Goal: Task Accomplishment & Management: Use online tool/utility

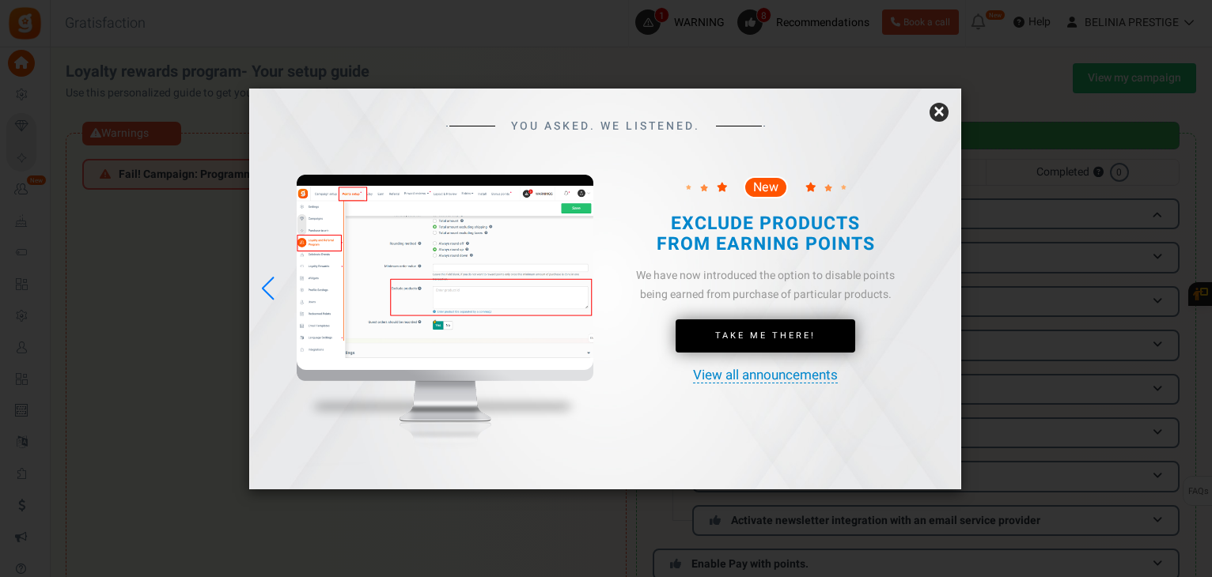
scroll to position [29, 0]
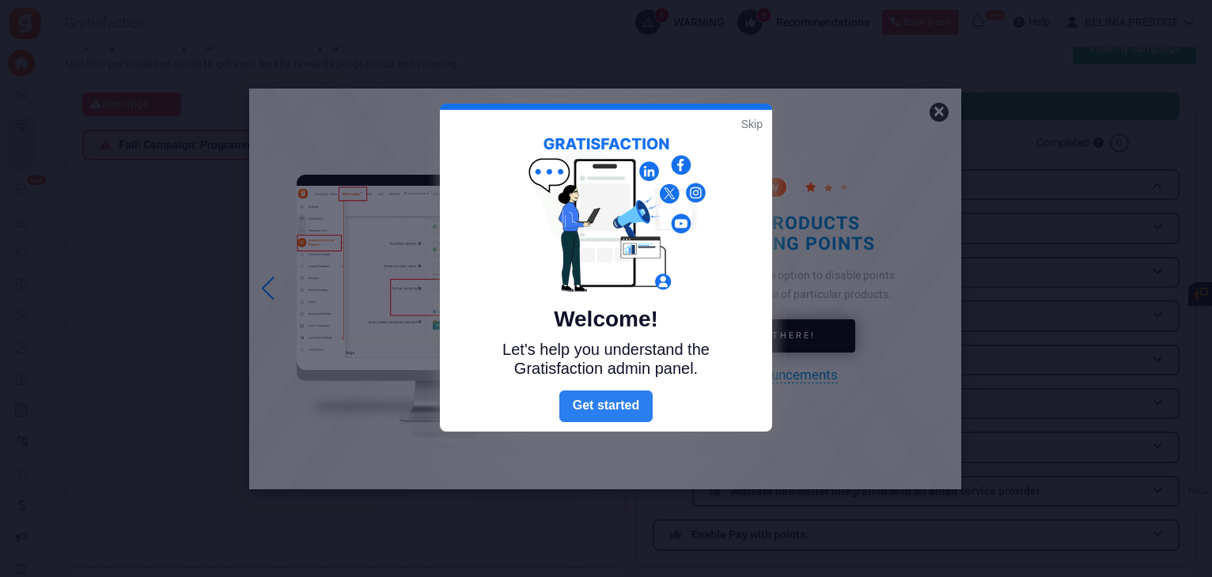
click at [605, 399] on link "Next" at bounding box center [605, 407] width 93 height 32
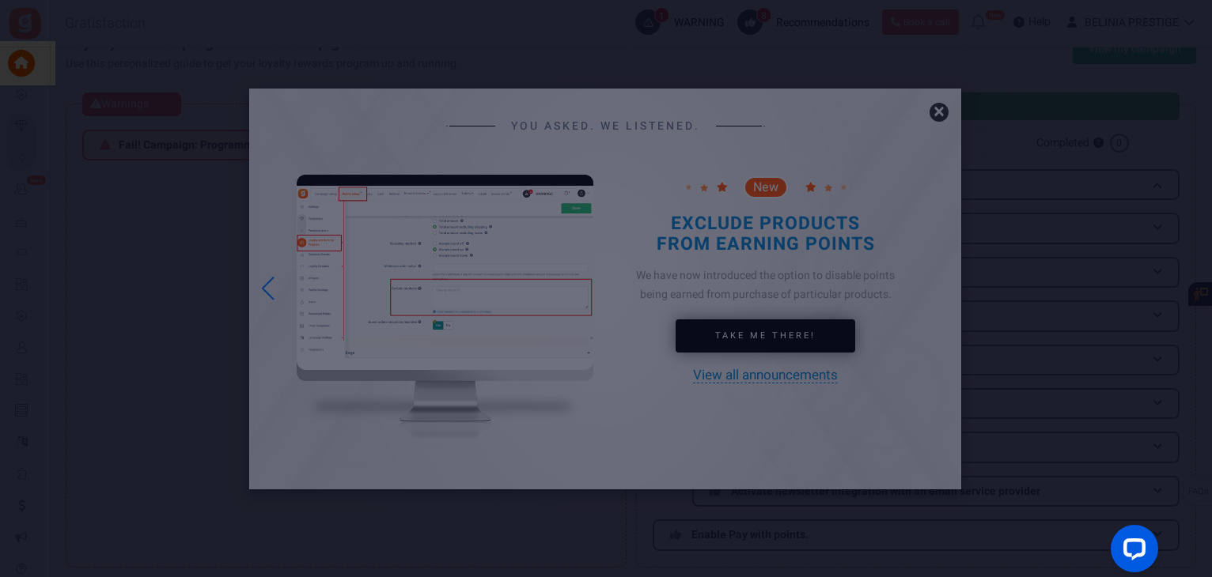
scroll to position [0, 0]
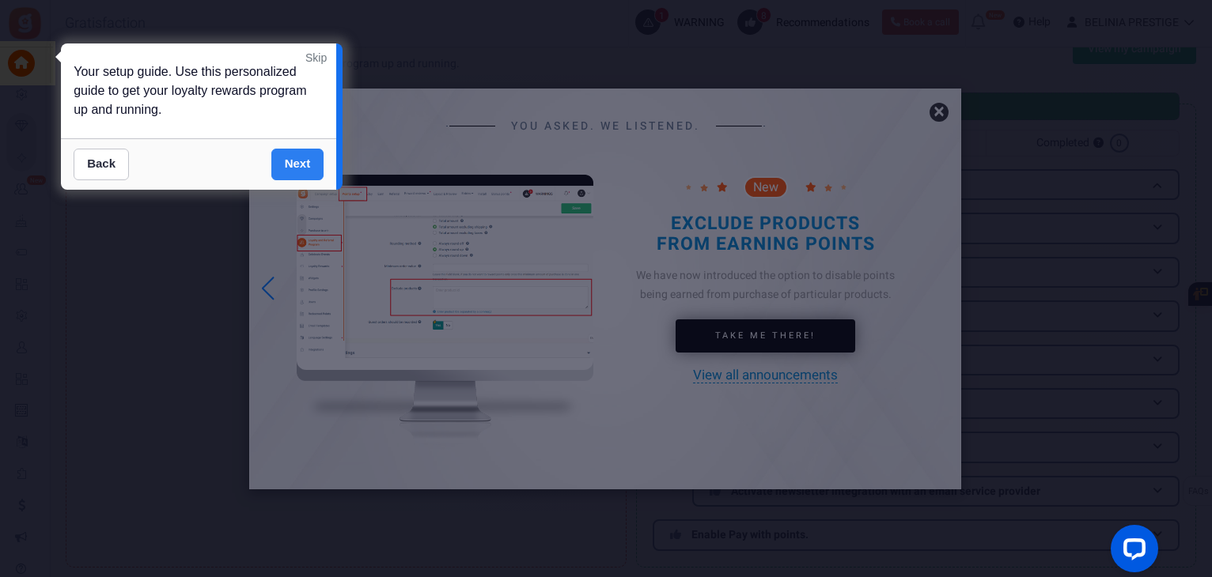
click at [314, 160] on link "Next" at bounding box center [297, 165] width 53 height 32
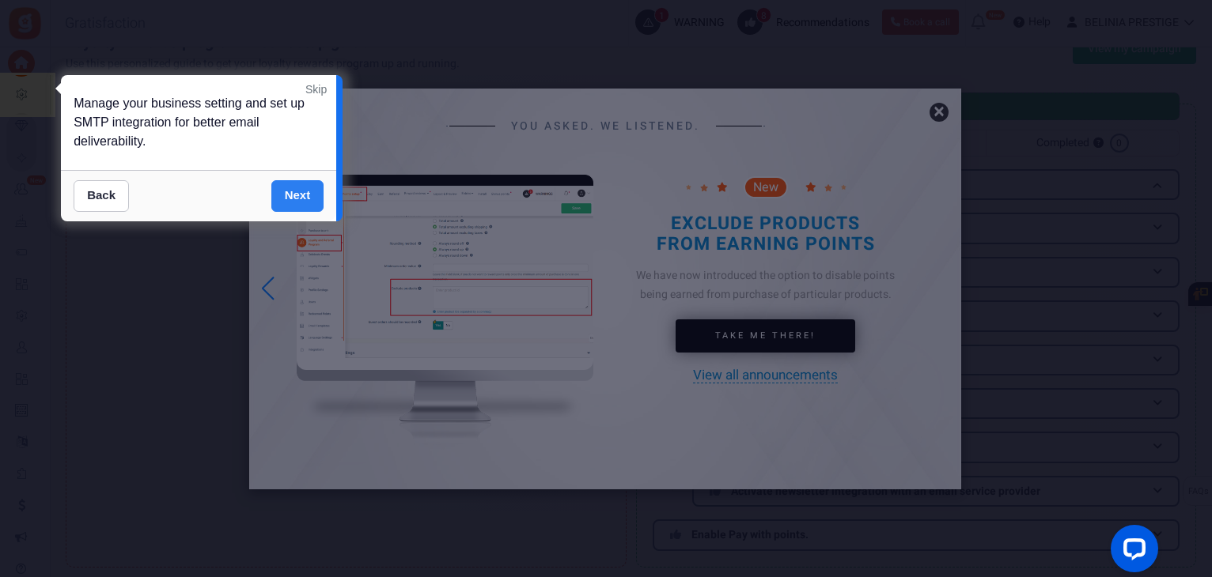
click at [294, 188] on link "Next" at bounding box center [297, 196] width 53 height 32
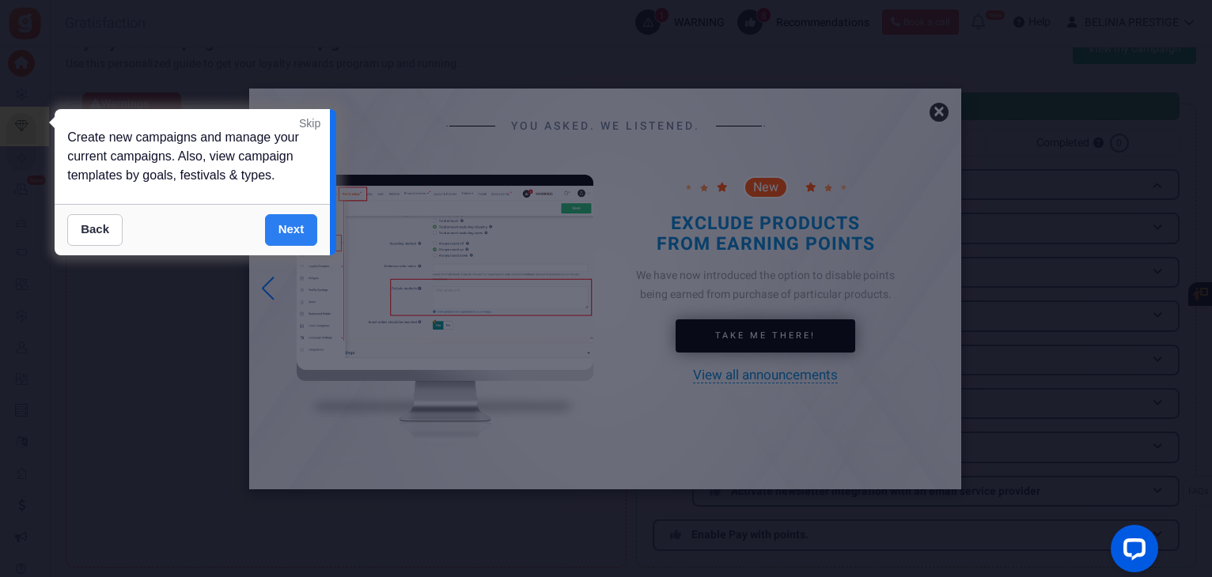
click at [288, 225] on link "Next" at bounding box center [291, 230] width 53 height 32
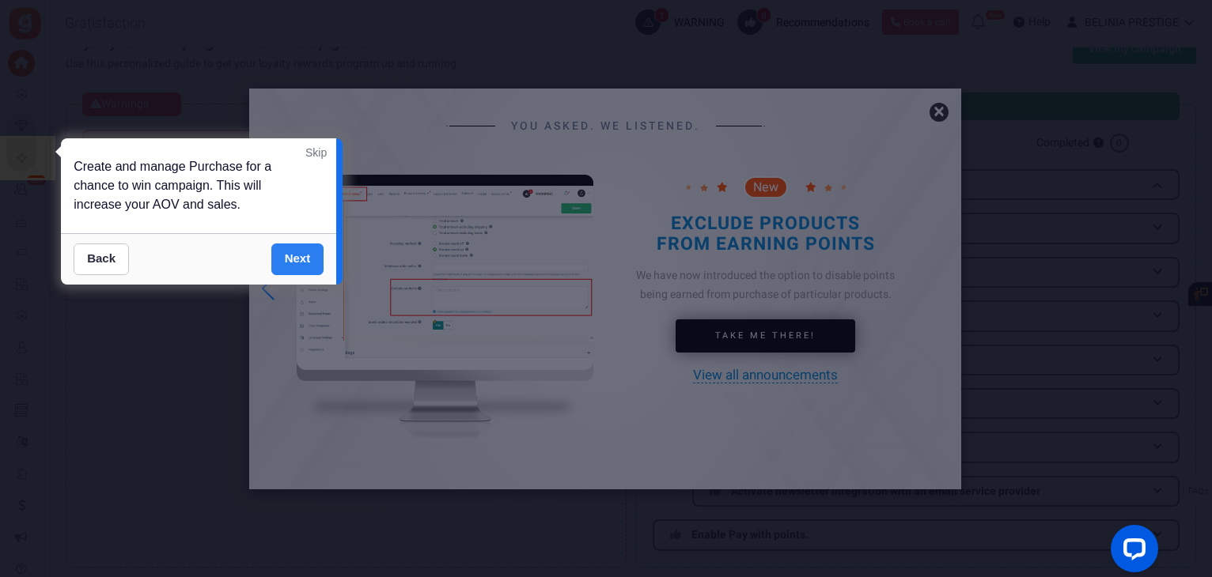
click at [274, 256] on link "Next" at bounding box center [297, 260] width 53 height 32
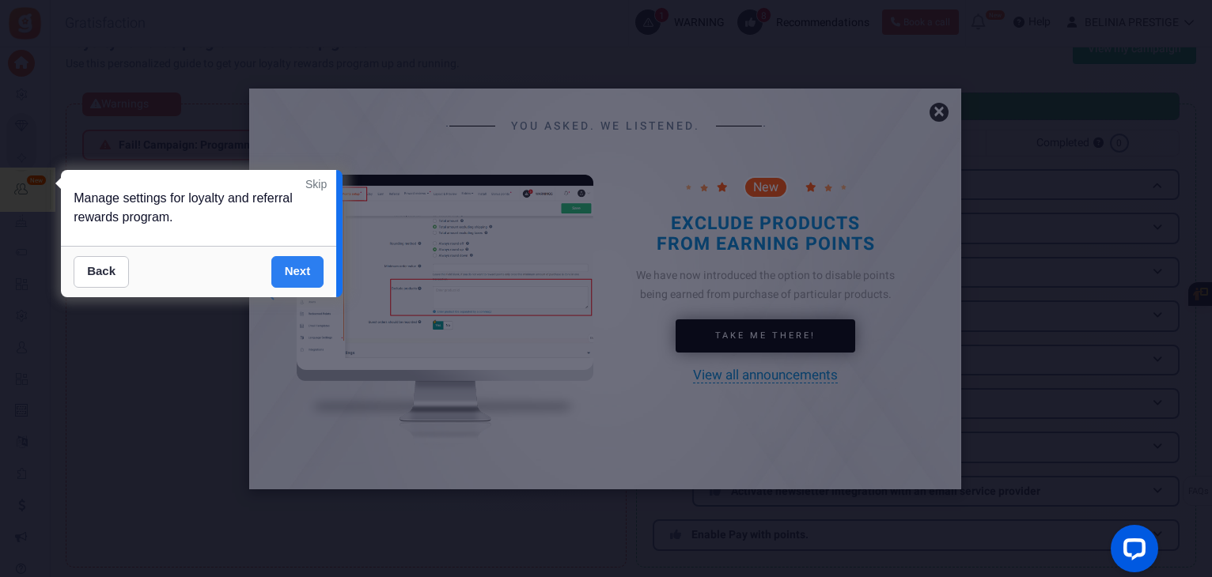
click at [289, 272] on link "Next" at bounding box center [297, 272] width 53 height 32
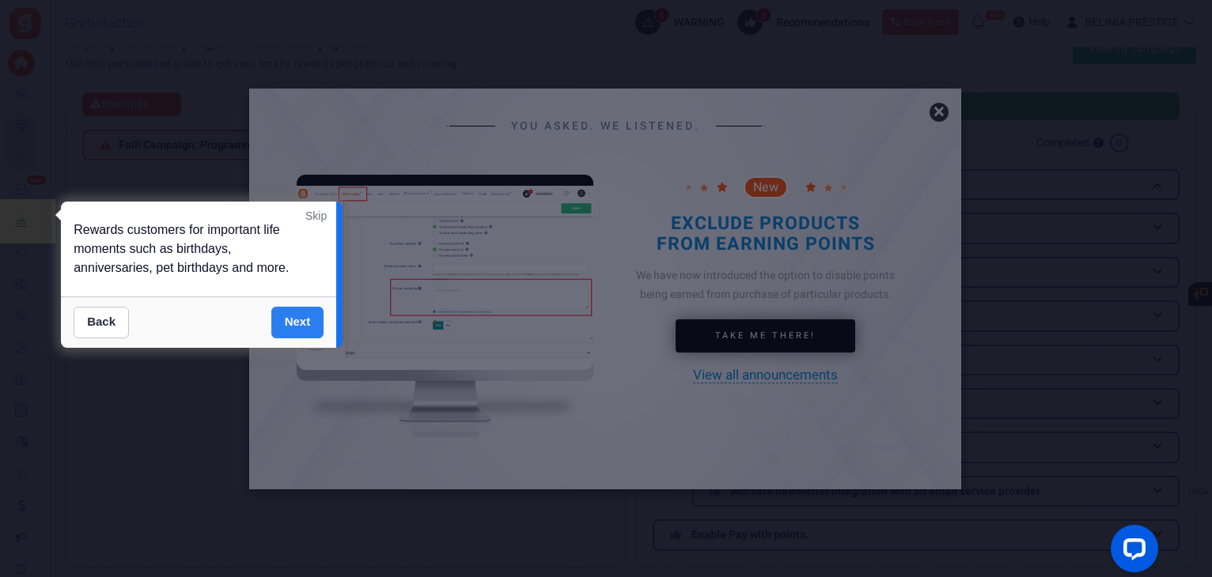
click at [291, 308] on link "Next" at bounding box center [297, 323] width 53 height 32
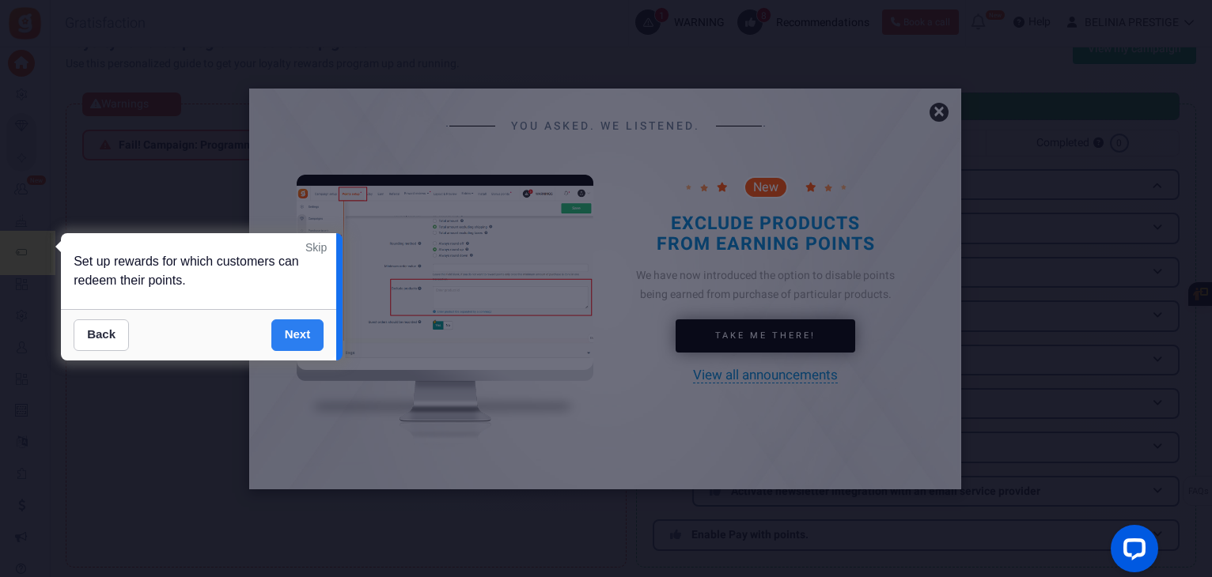
click at [288, 331] on link "Next" at bounding box center [297, 336] width 53 height 32
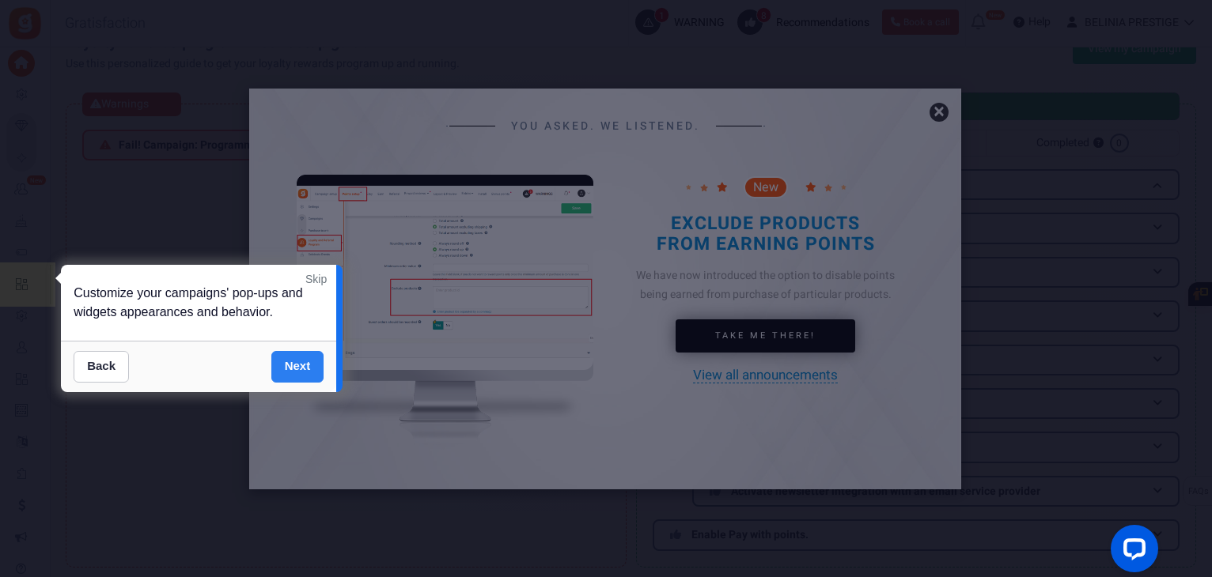
click at [307, 364] on link "Next" at bounding box center [297, 367] width 53 height 32
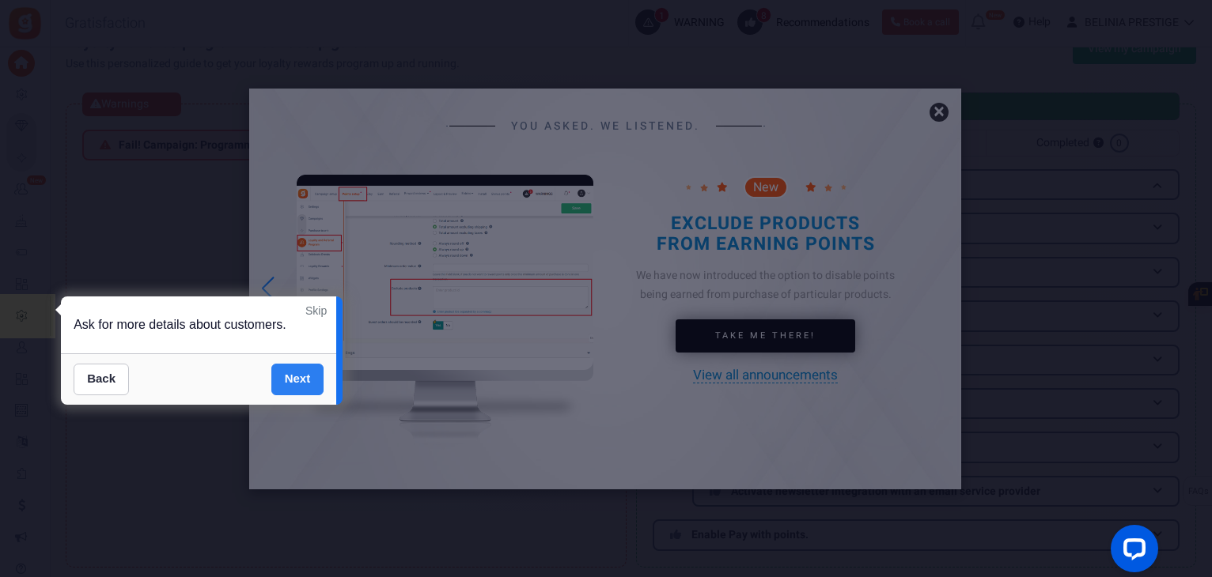
click at [292, 372] on link "Next" at bounding box center [297, 380] width 53 height 32
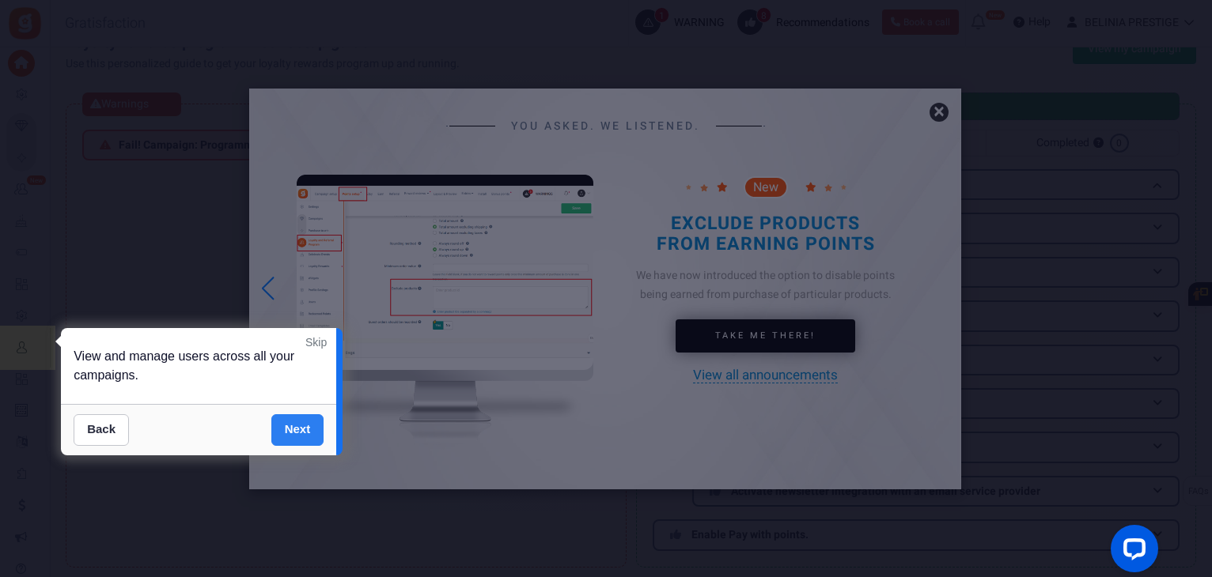
click at [278, 424] on link "Next" at bounding box center [297, 430] width 53 height 32
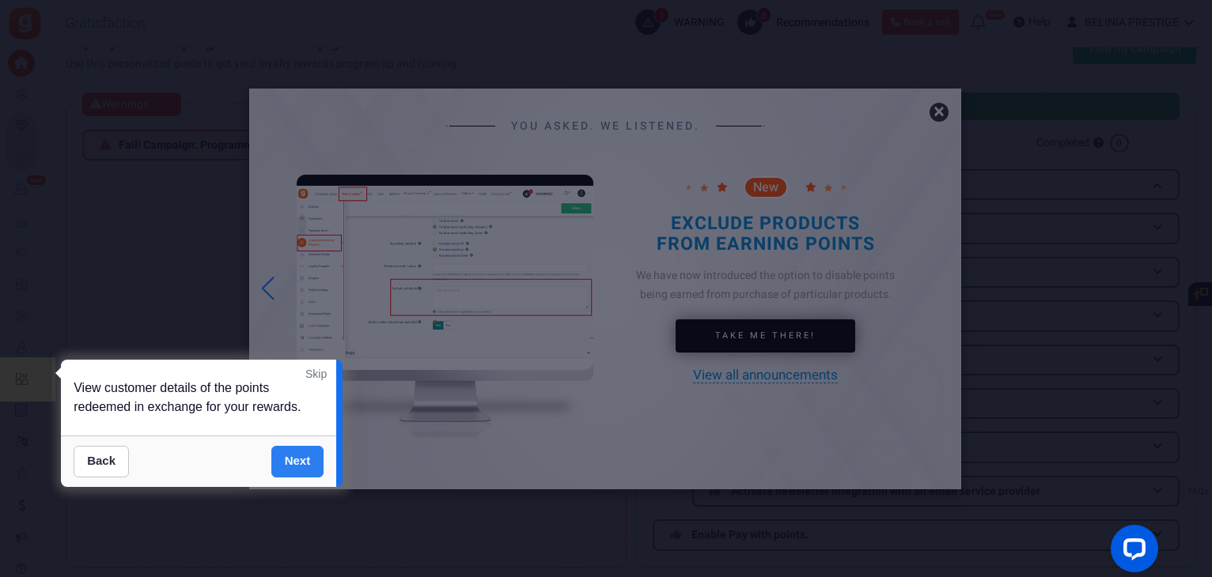
click at [289, 463] on link "Next" at bounding box center [297, 462] width 53 height 32
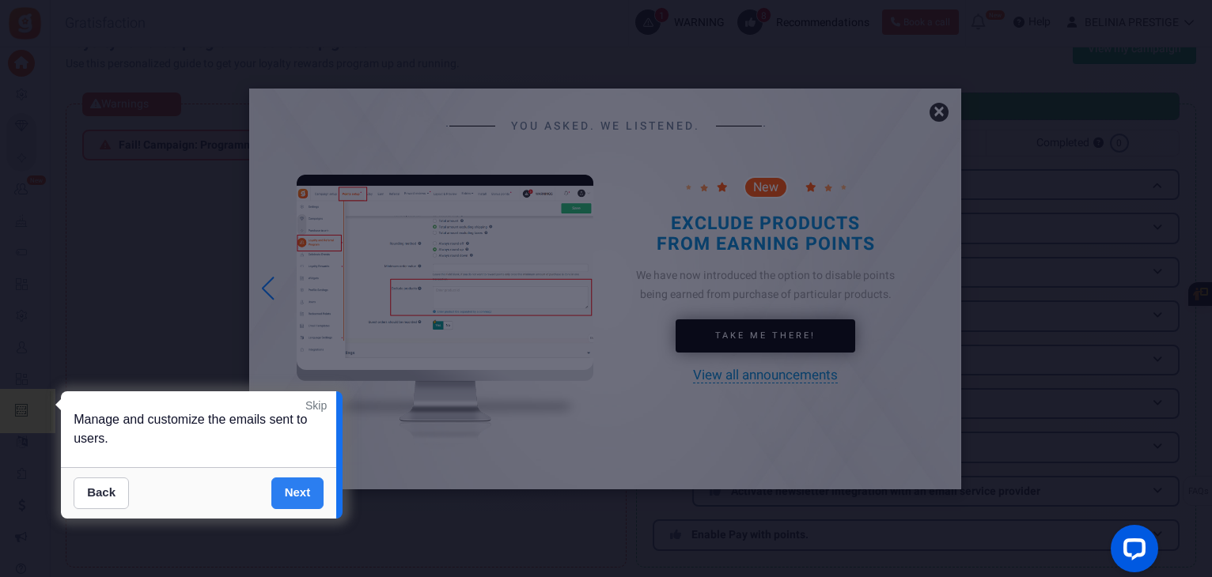
click at [298, 499] on link "Next" at bounding box center [297, 494] width 53 height 32
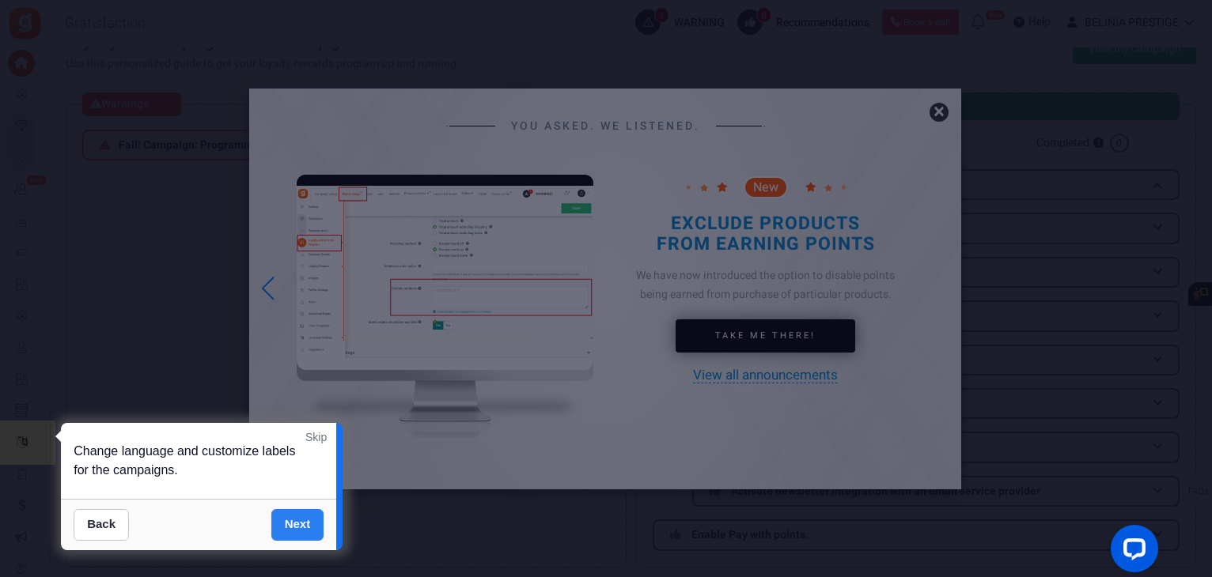
click at [285, 526] on link "Next" at bounding box center [297, 525] width 53 height 32
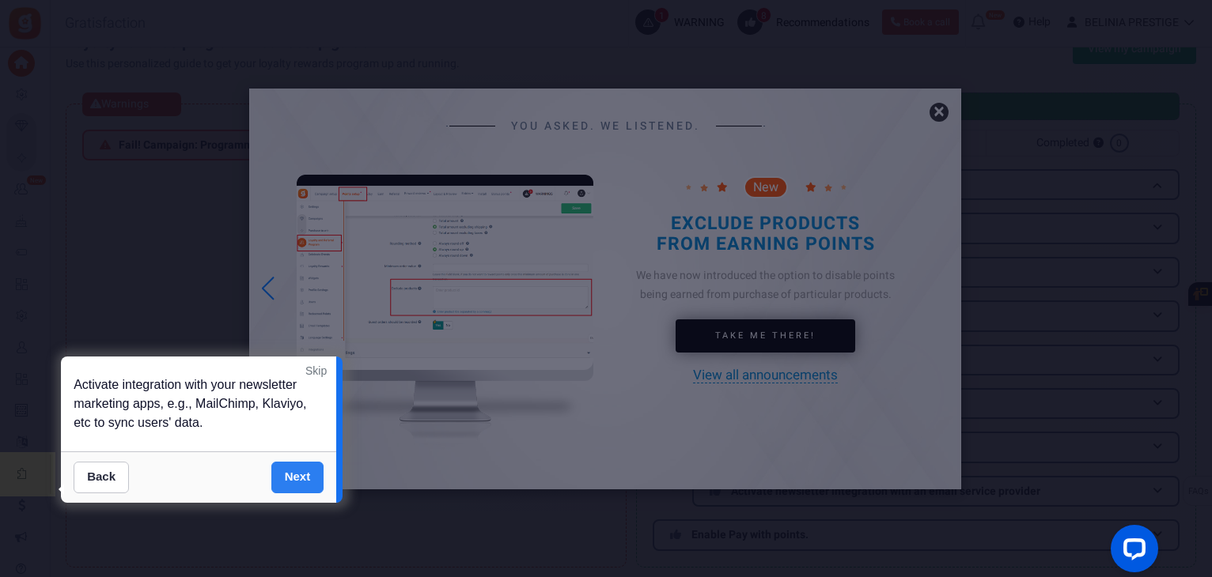
click at [289, 479] on link "Next" at bounding box center [297, 478] width 53 height 32
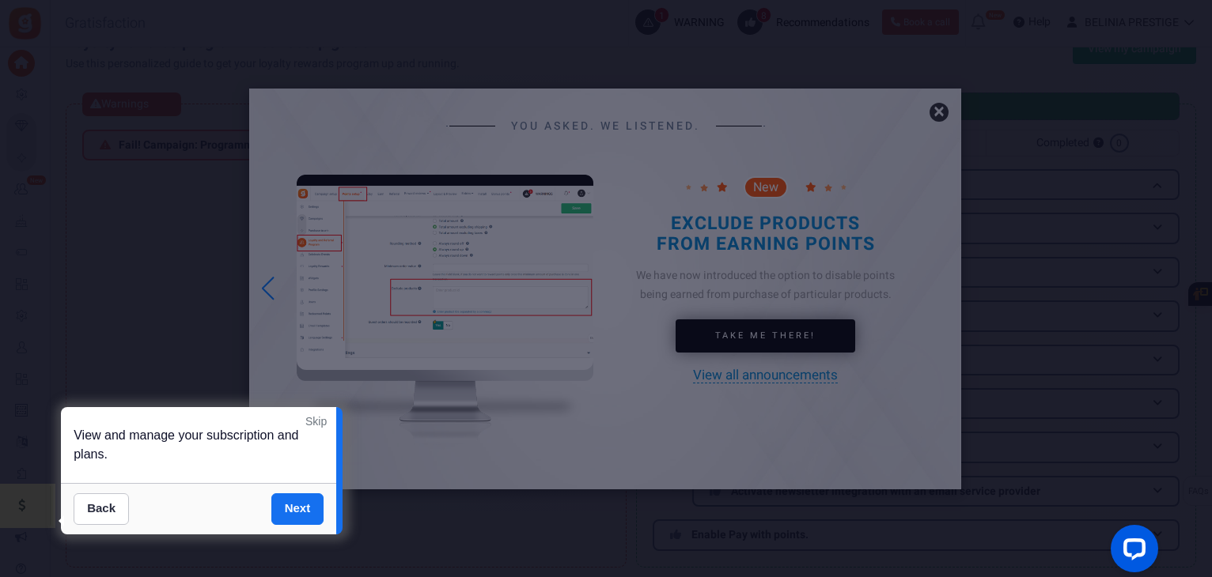
scroll to position [270, 0]
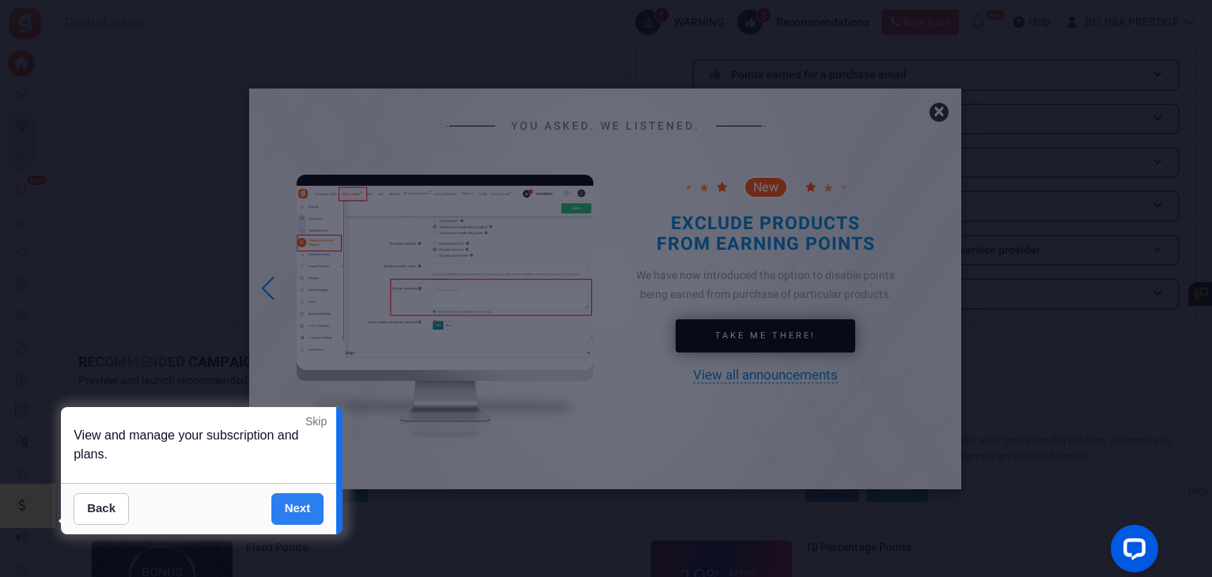
click at [286, 510] on link "Next" at bounding box center [297, 510] width 53 height 32
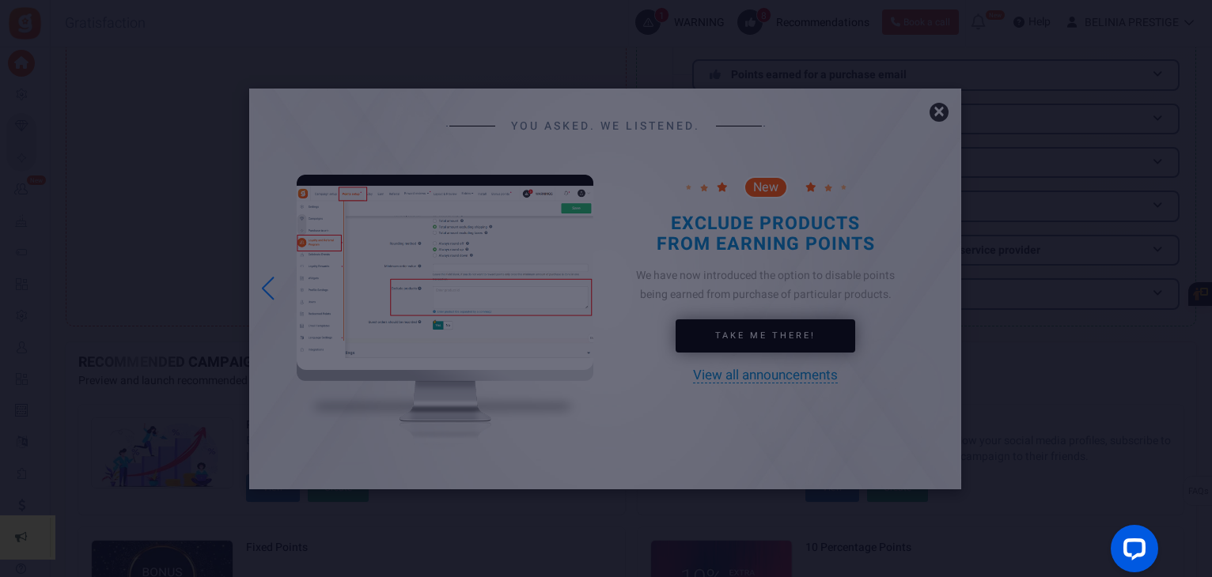
scroll to position [538, 0]
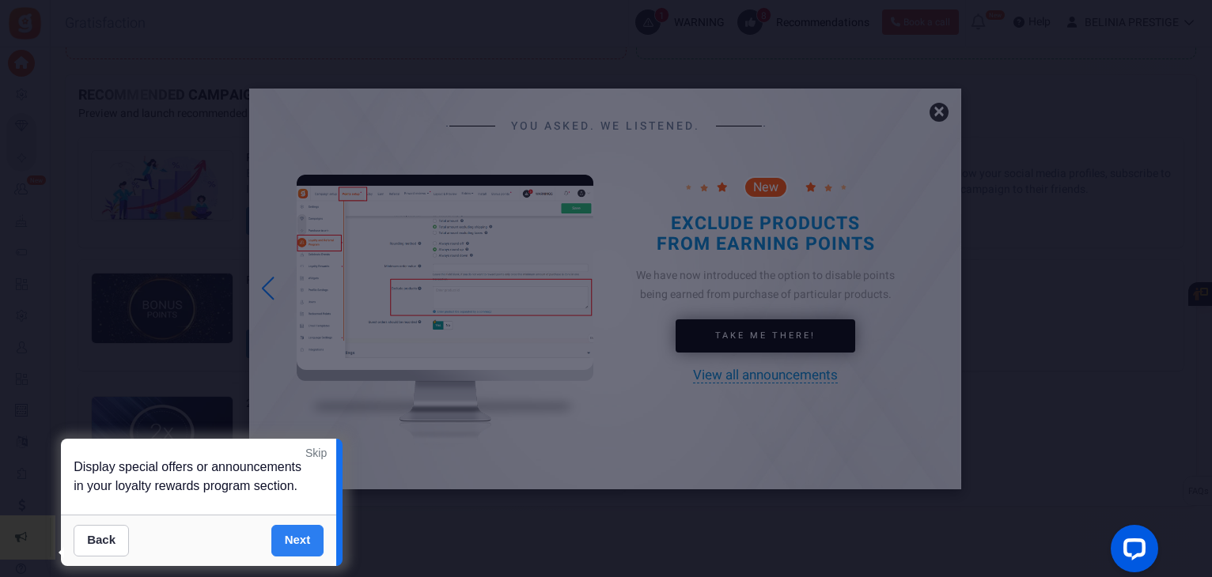
click at [289, 547] on link "Next" at bounding box center [297, 541] width 53 height 32
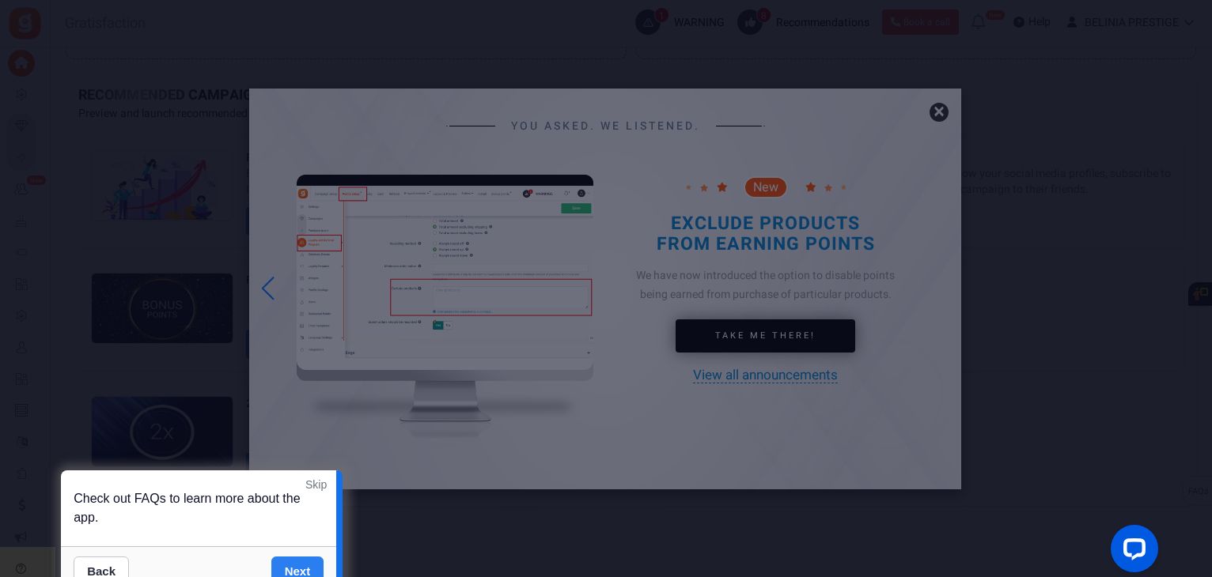
click at [291, 561] on link "Next" at bounding box center [297, 573] width 53 height 32
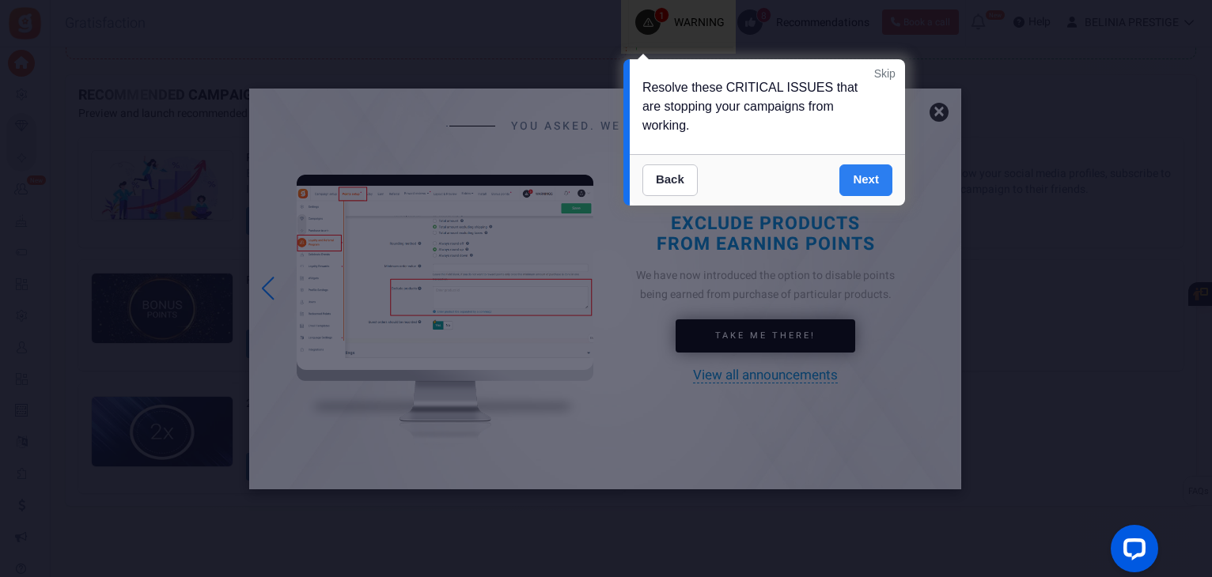
click at [866, 181] on link "Next" at bounding box center [865, 181] width 53 height 32
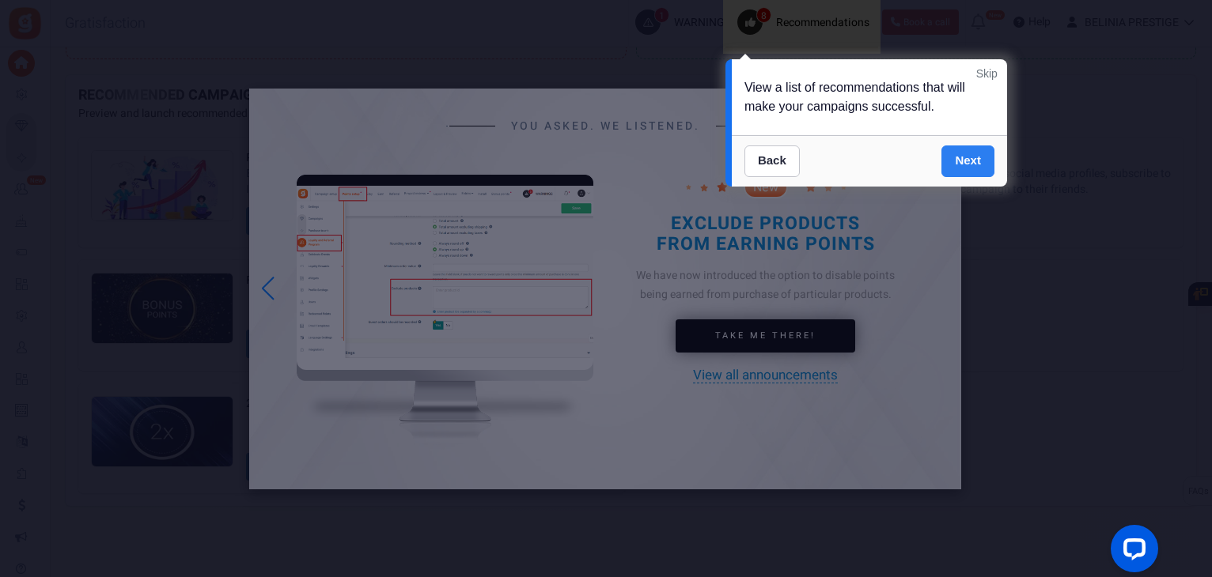
click at [962, 160] on link "Next" at bounding box center [967, 162] width 53 height 32
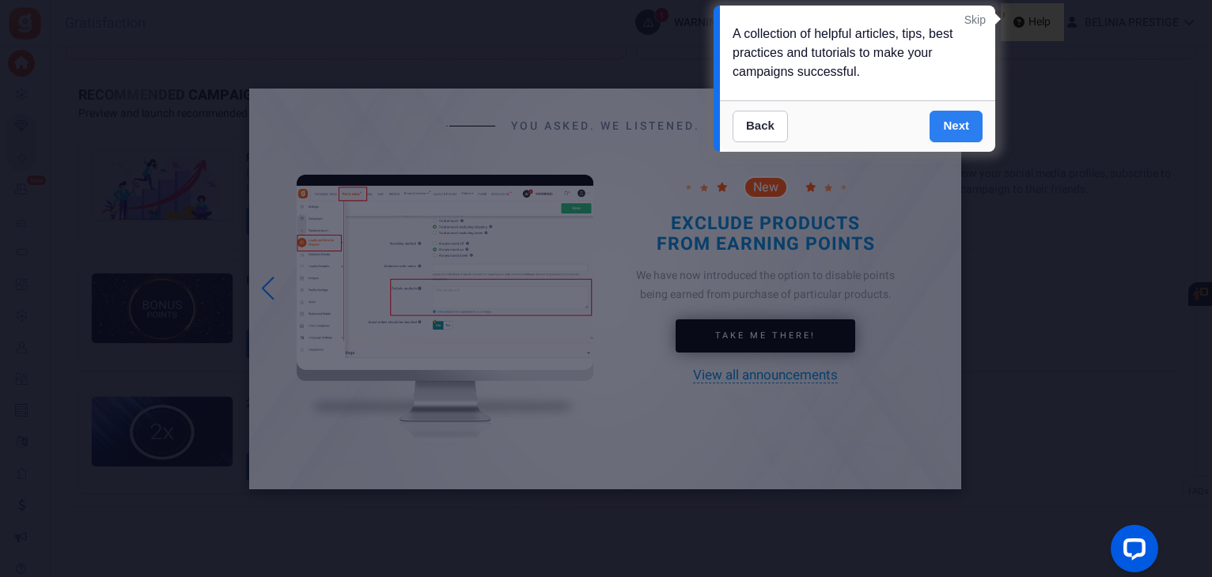
click at [962, 128] on link "Next" at bounding box center [955, 127] width 53 height 32
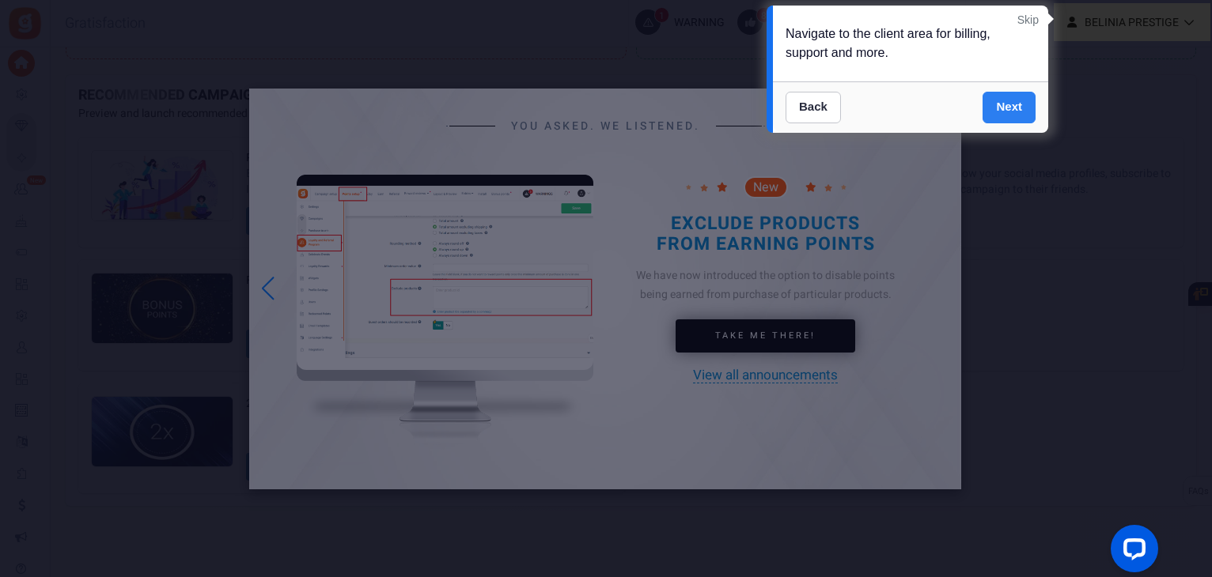
click at [1001, 104] on link "Next" at bounding box center [1009, 108] width 53 height 32
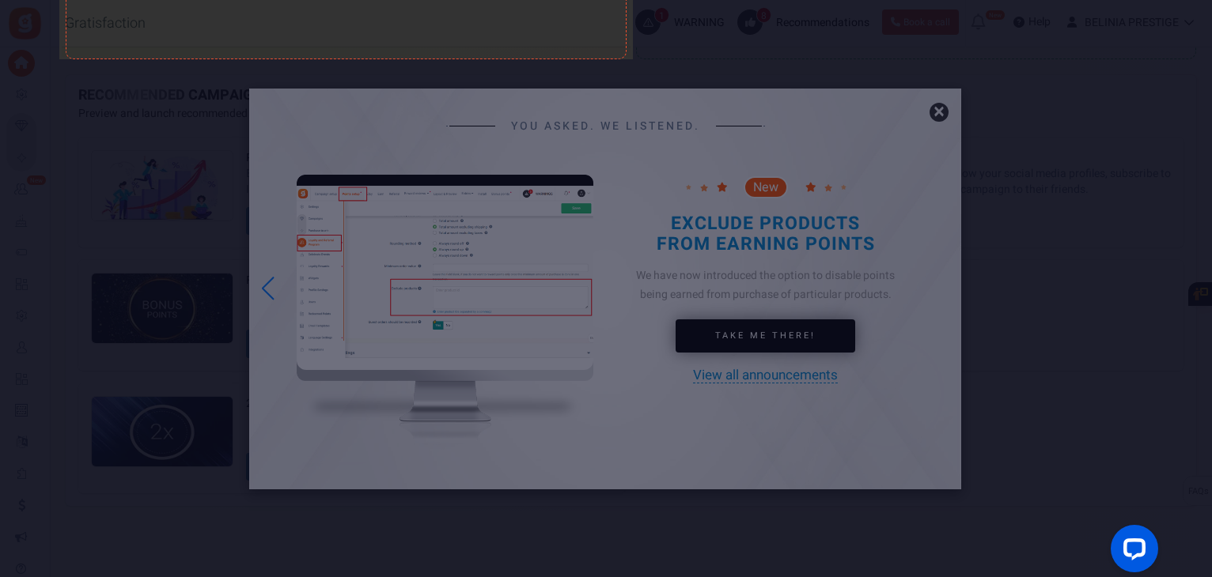
scroll to position [96, 0]
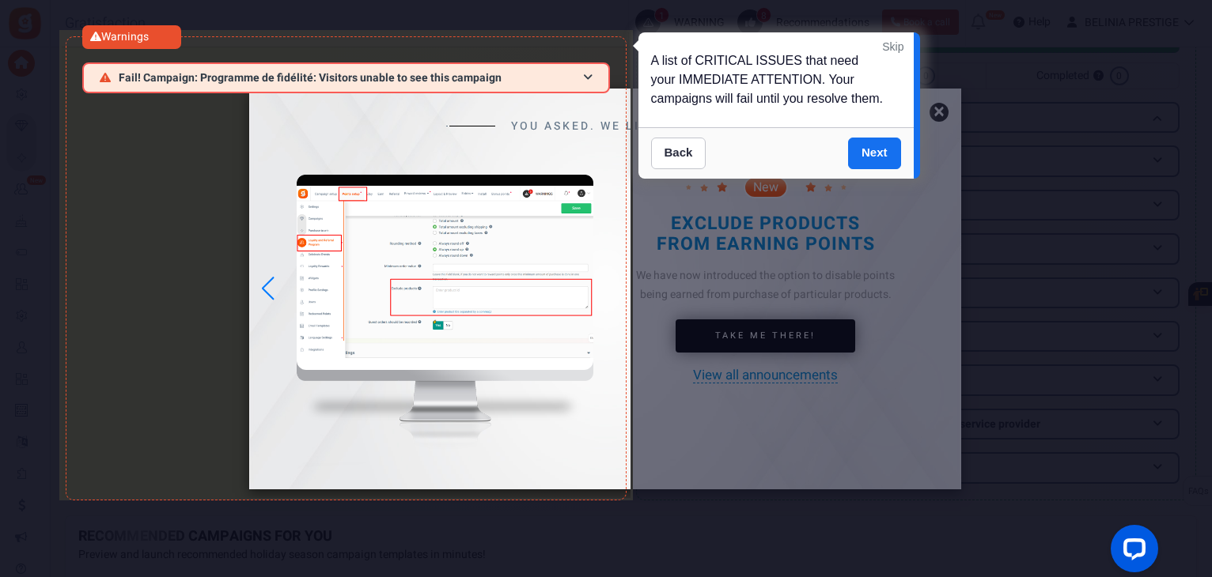
click at [892, 40] on link "Skip" at bounding box center [892, 47] width 21 height 16
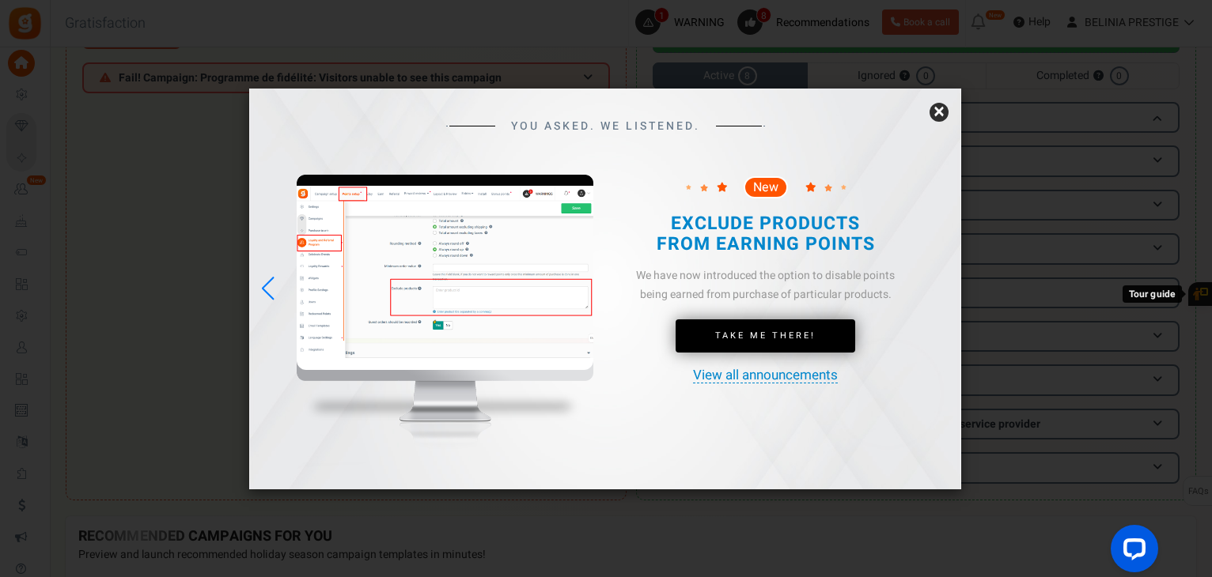
click at [936, 103] on link "×" at bounding box center [938, 112] width 19 height 19
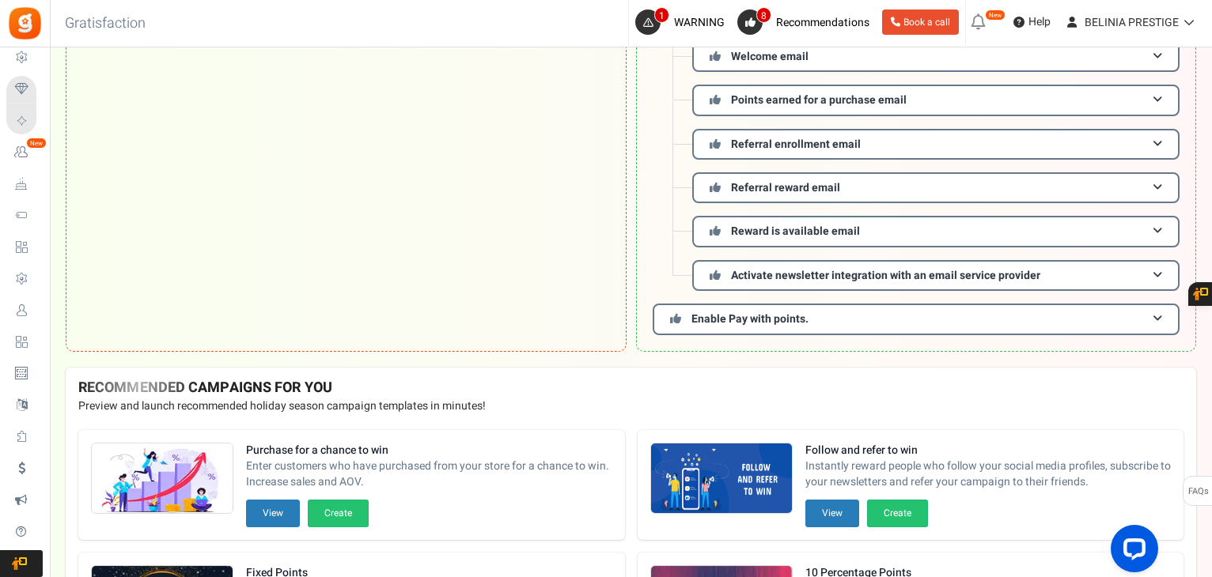
scroll to position [0, 0]
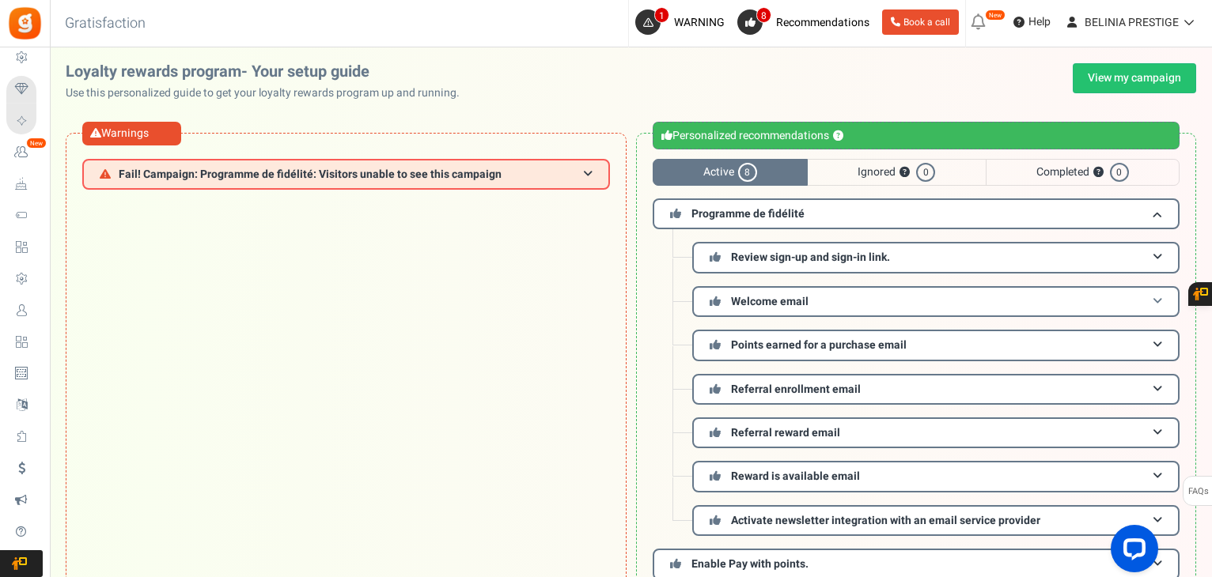
click at [804, 300] on span "Welcome email" at bounding box center [770, 301] width 78 height 17
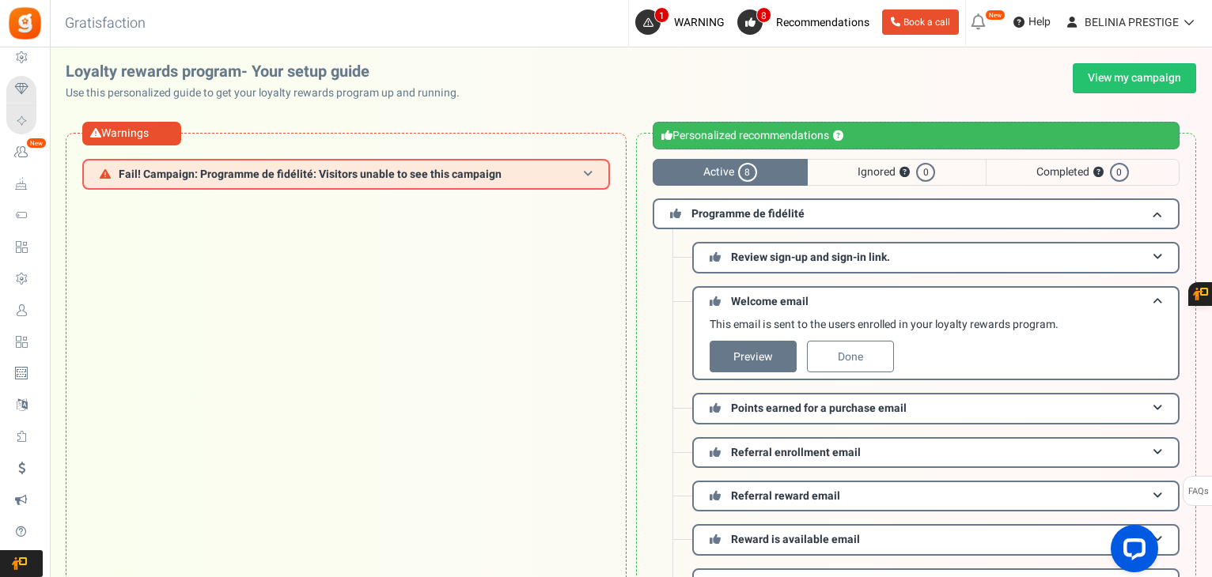
click at [503, 172] on h3 "Fail! Campaign: Programme de fidélité: Visitors unable to see this campaign" at bounding box center [346, 174] width 528 height 31
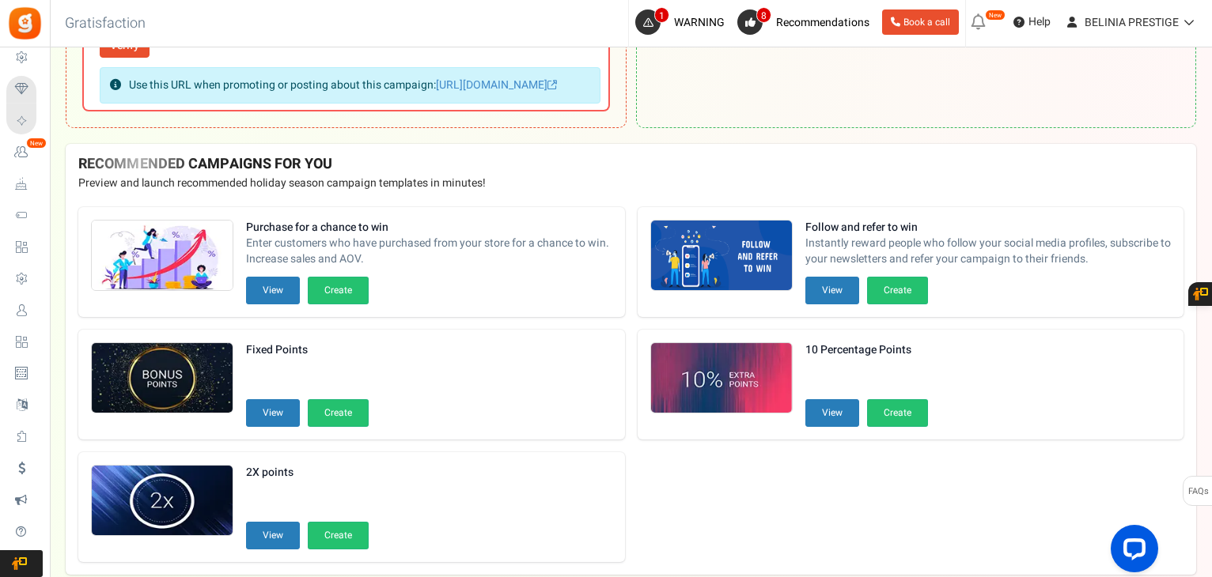
scroll to position [683, 0]
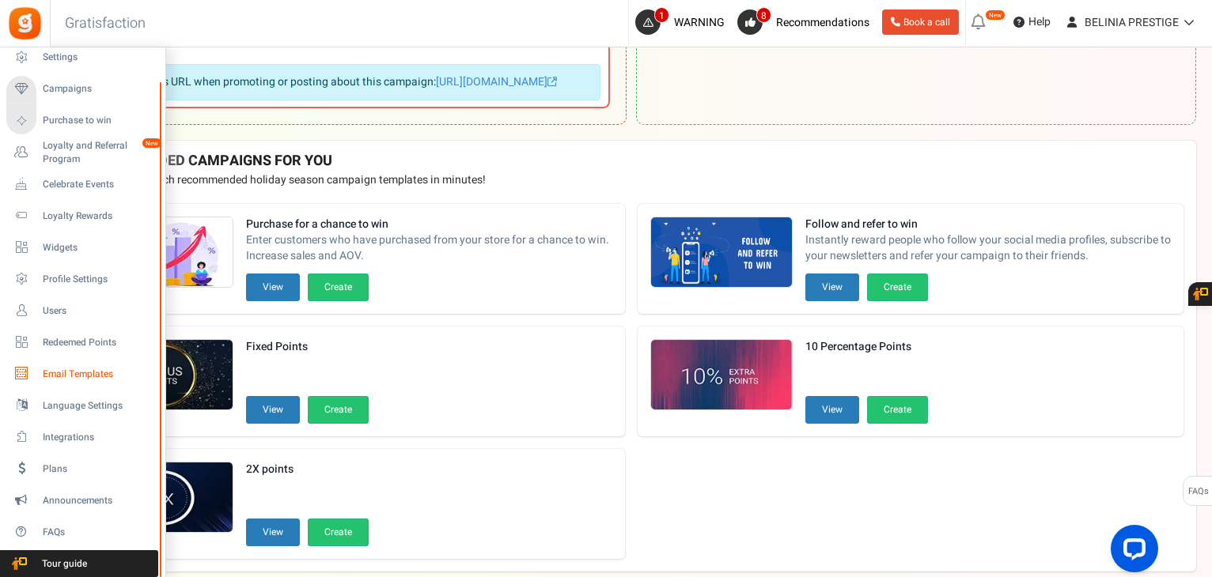
click at [79, 373] on span "Email Templates" at bounding box center [98, 374] width 111 height 13
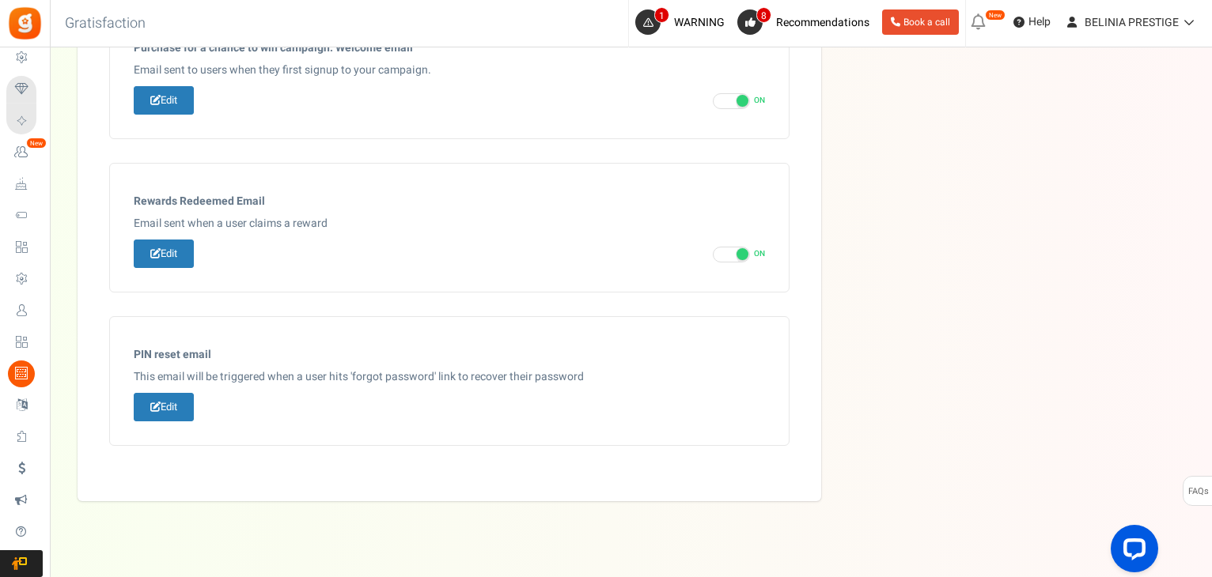
scroll to position [956, 0]
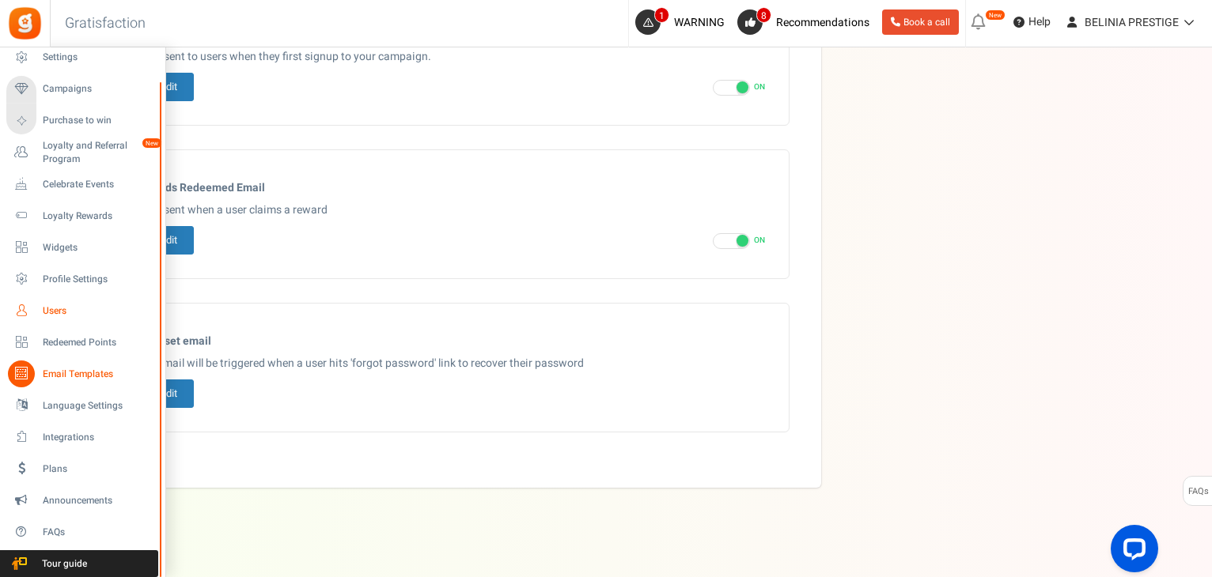
click at [66, 303] on link "Users" at bounding box center [82, 310] width 152 height 27
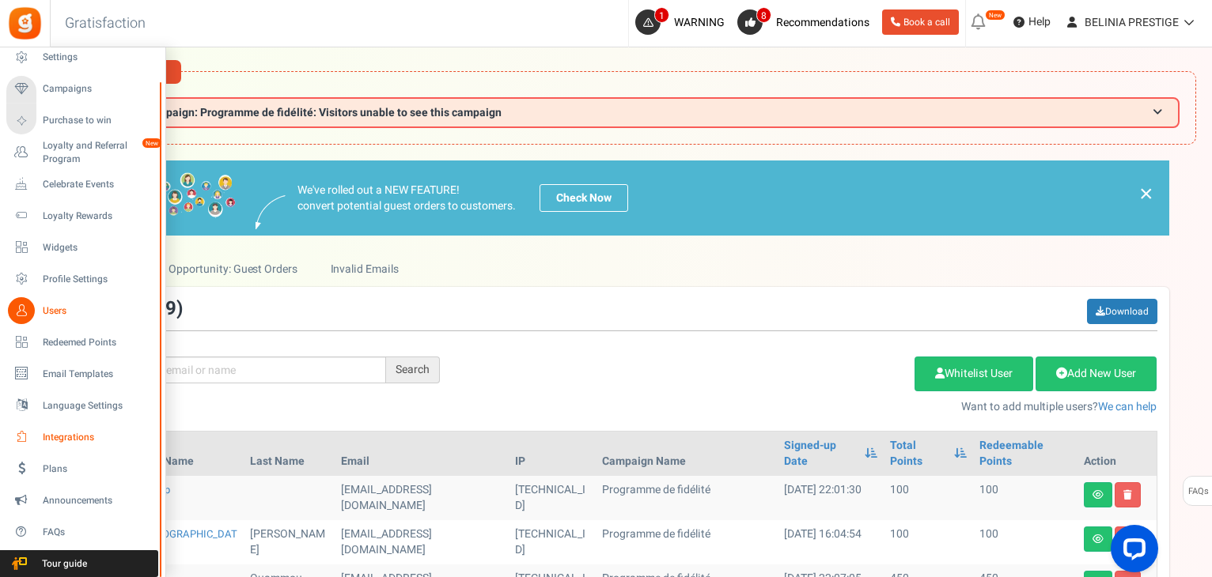
click at [71, 437] on span "Integrations" at bounding box center [98, 437] width 111 height 13
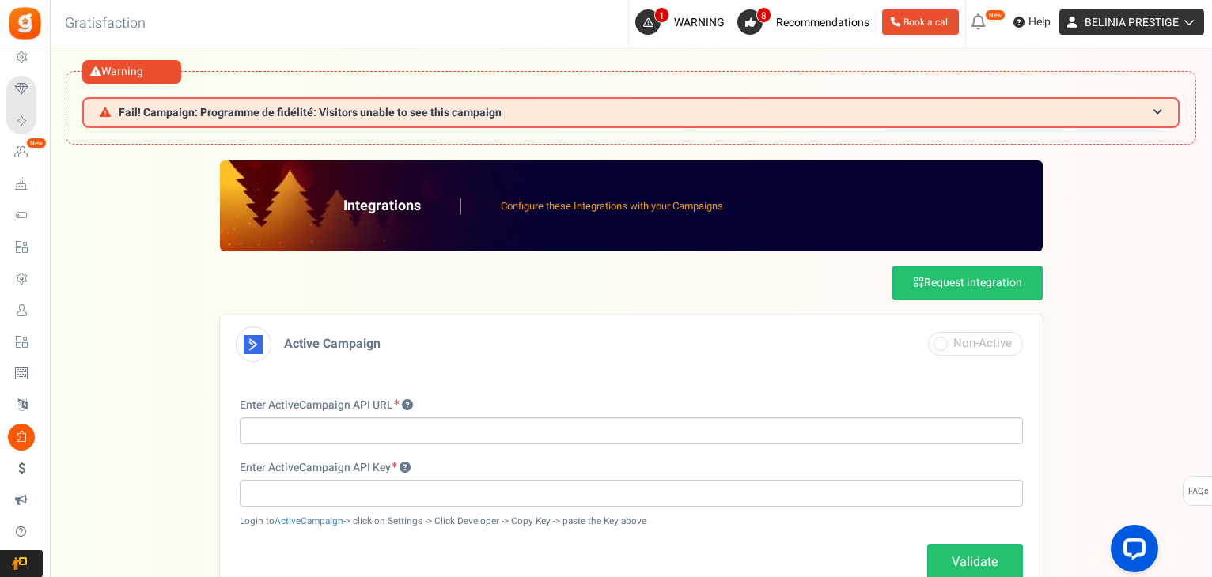
click at [1118, 26] on span "BELINIA PRESTIGE" at bounding box center [1131, 22] width 94 height 17
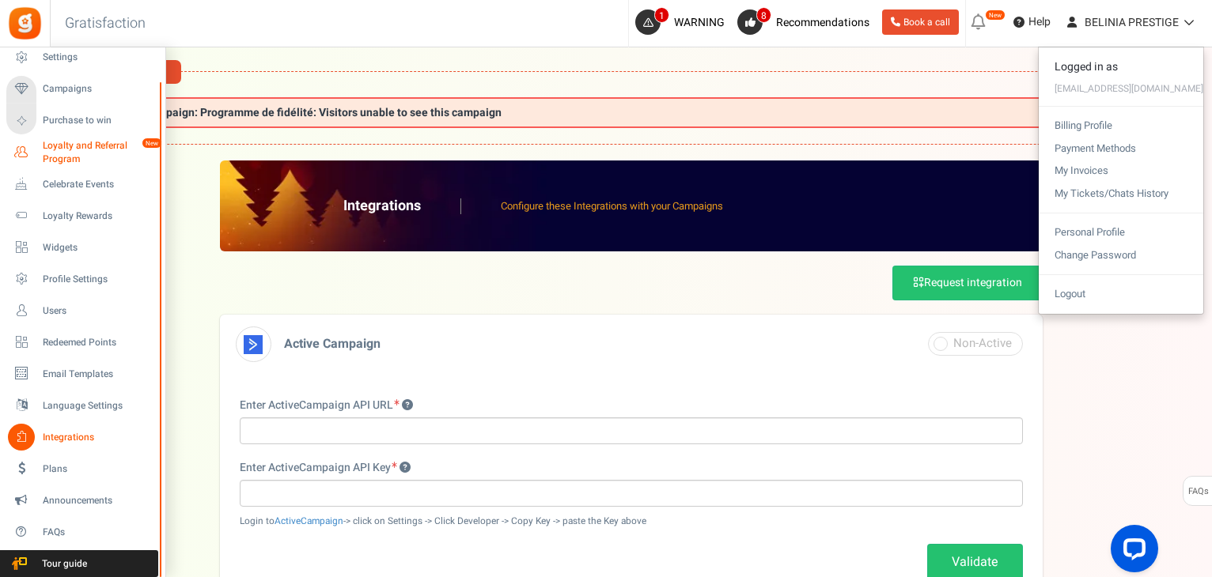
click at [74, 143] on span "Loyalty and Referral Program" at bounding box center [100, 152] width 115 height 27
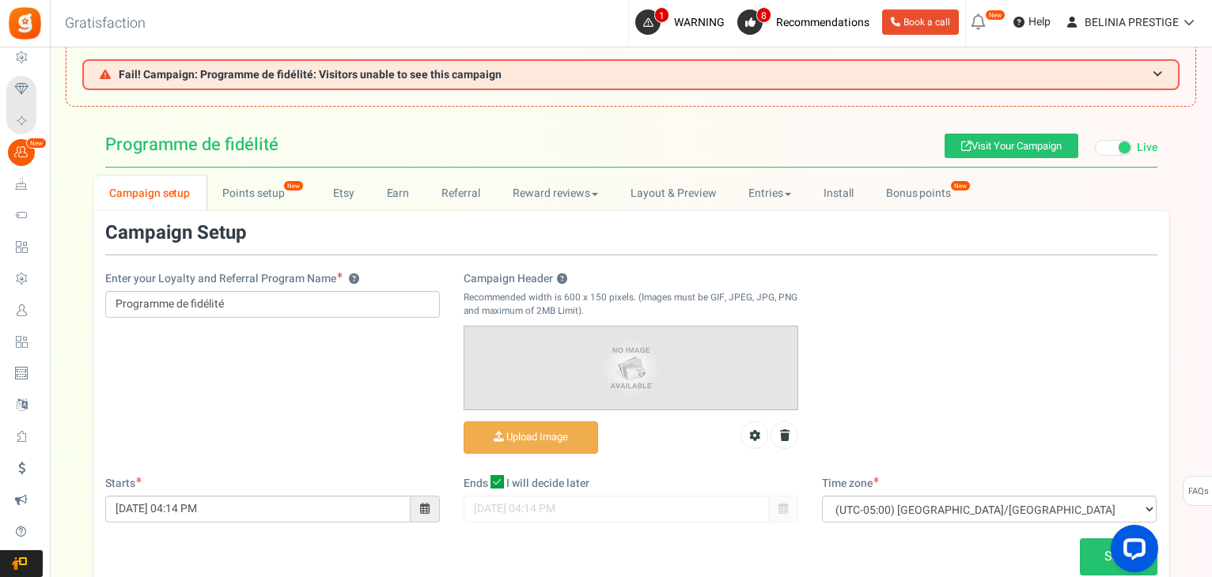
scroll to position [38, 0]
click at [259, 183] on link "Points setup New" at bounding box center [261, 194] width 110 height 36
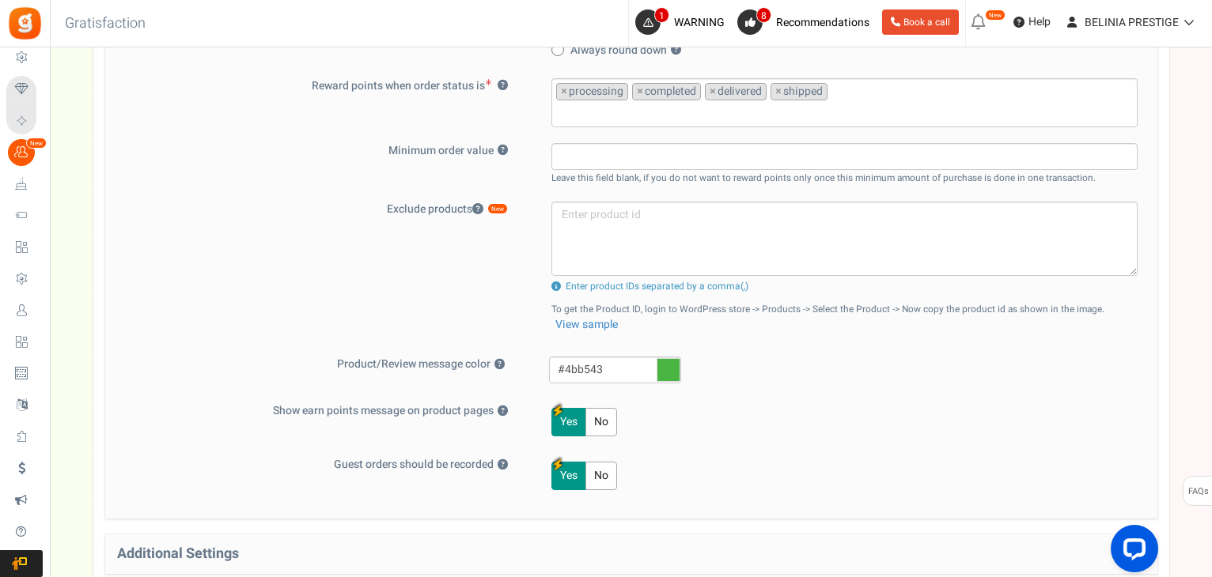
scroll to position [812, 0]
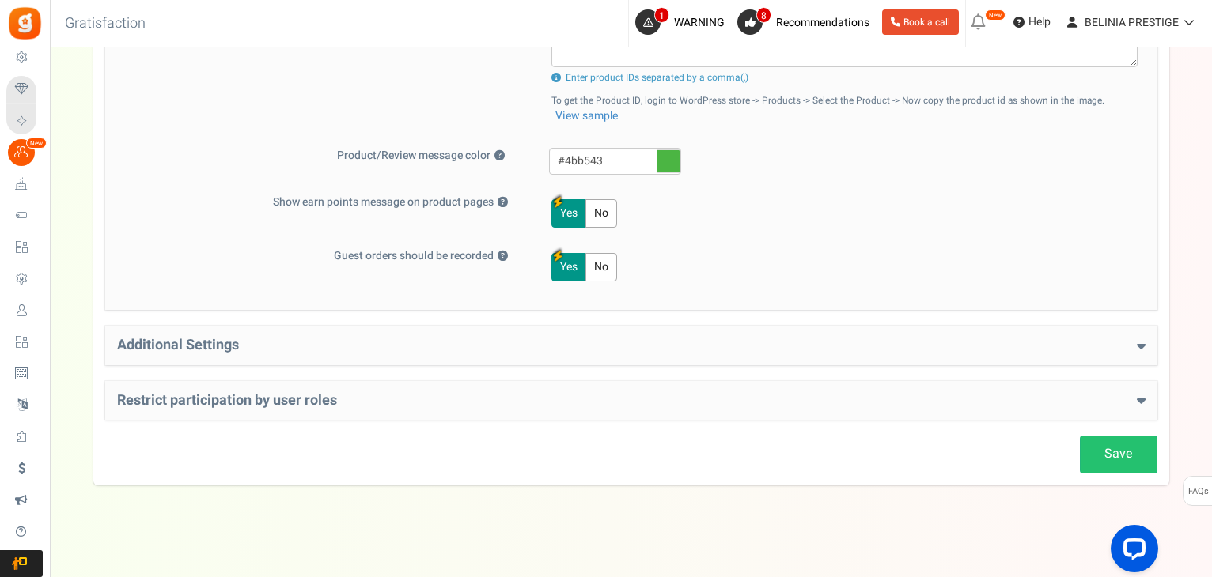
click at [427, 349] on h4 "Additional Settings" at bounding box center [631, 346] width 1028 height 16
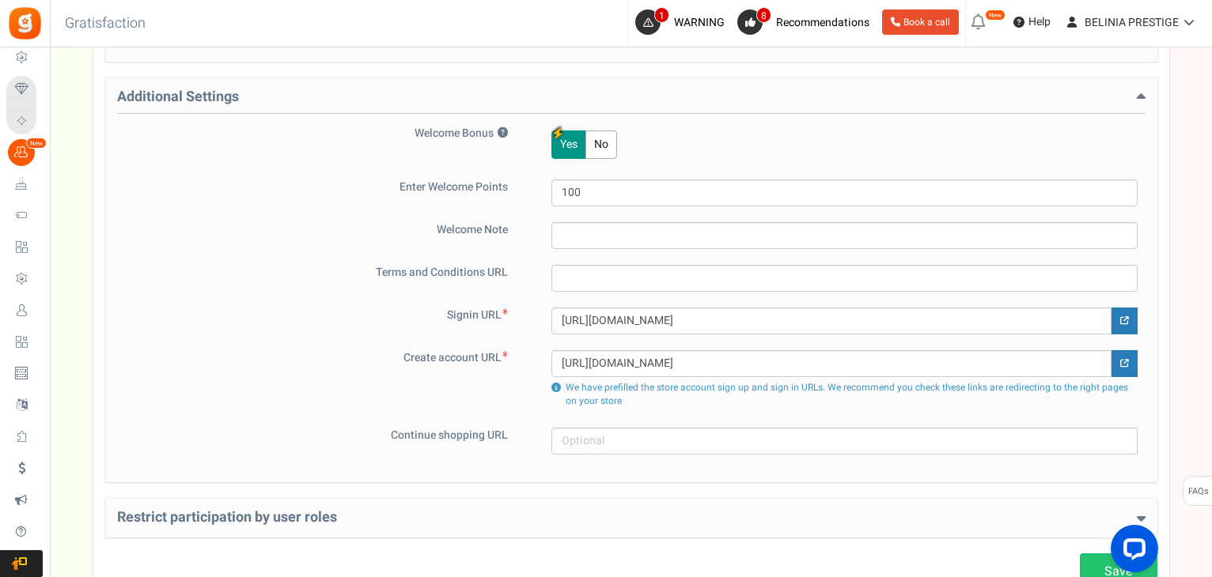
scroll to position [1177, 0]
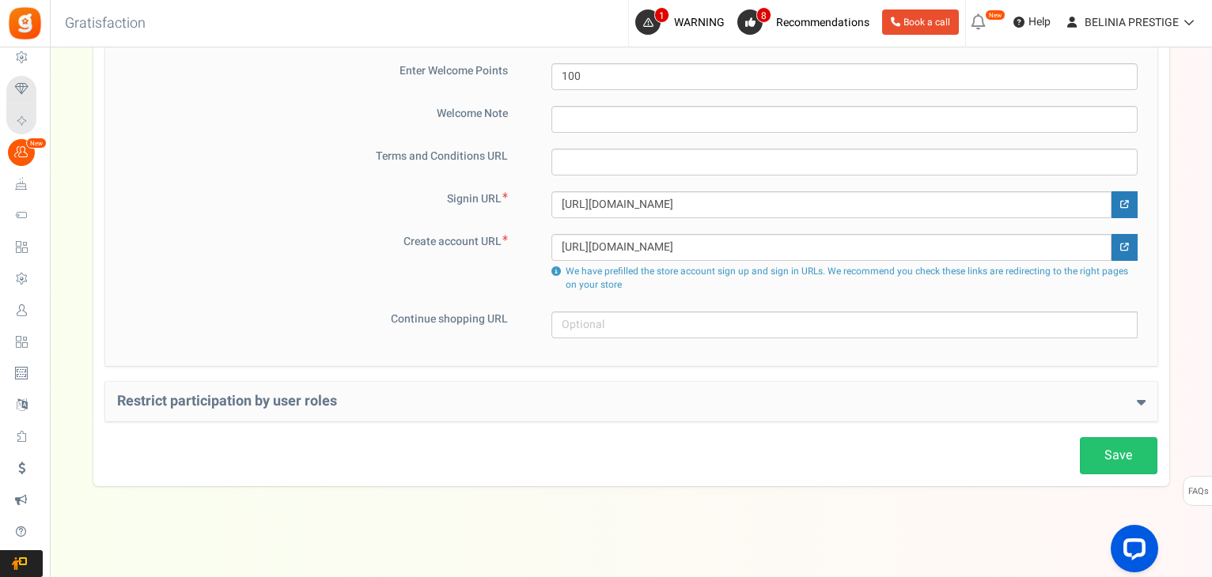
click at [357, 398] on h4 "Restrict participation by user roles" at bounding box center [631, 402] width 1028 height 16
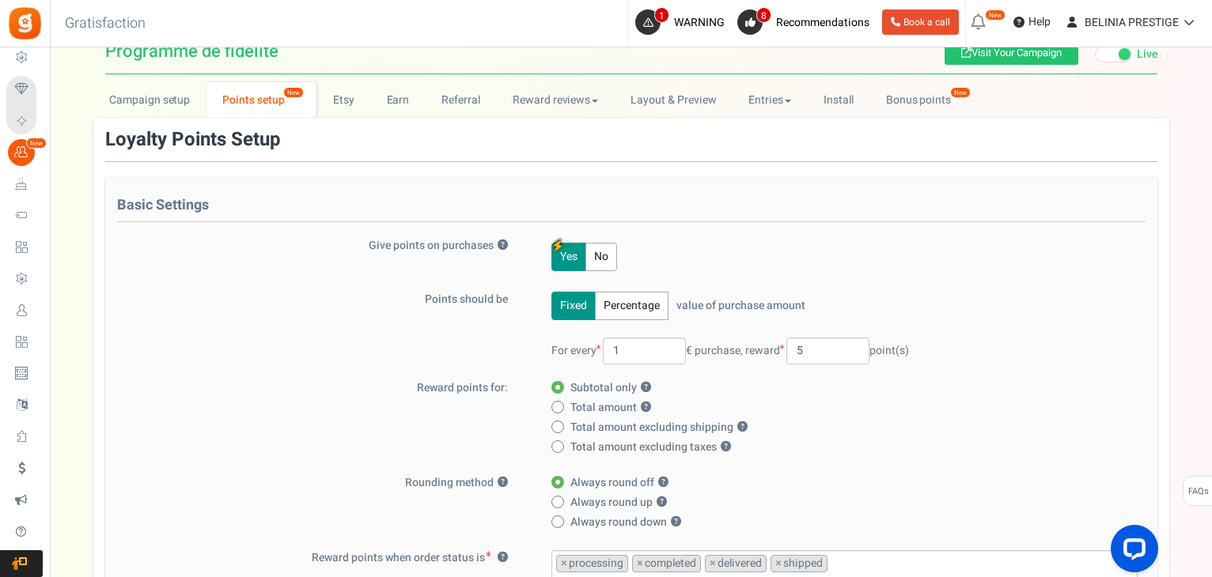
scroll to position [0, 0]
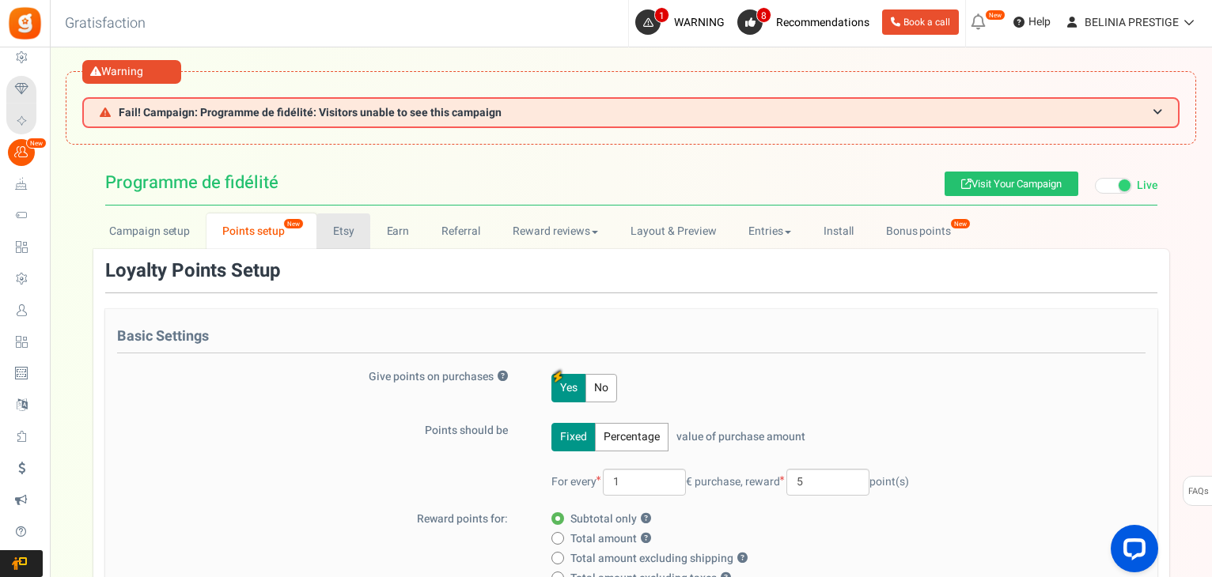
click at [335, 231] on link "Etsy" at bounding box center [343, 232] width 54 height 36
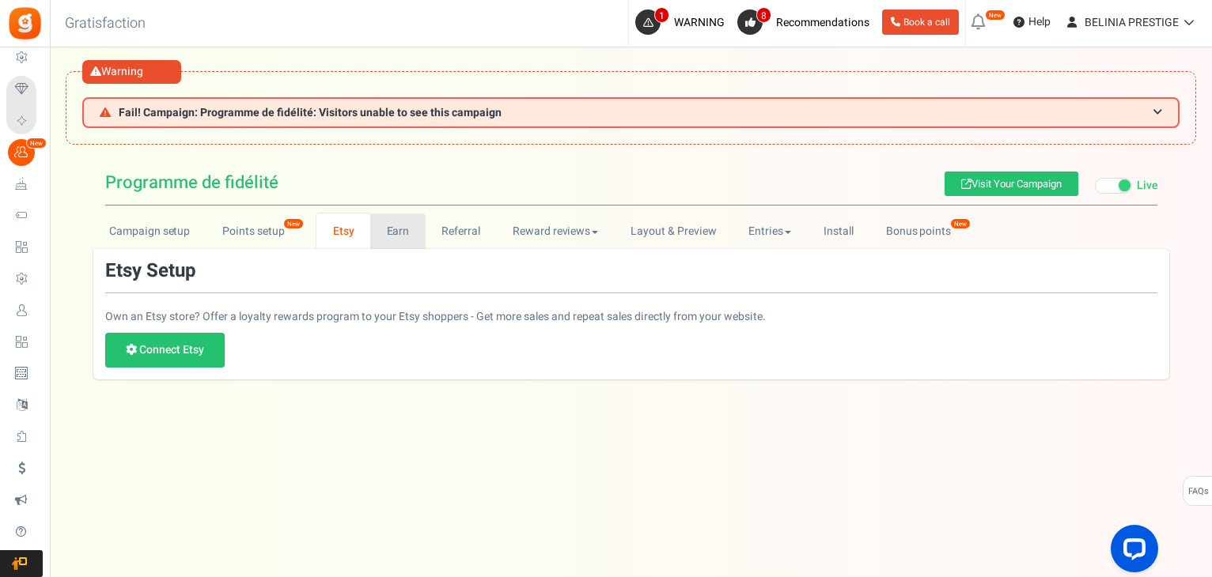
click at [393, 235] on link "Earn" at bounding box center [397, 232] width 55 height 36
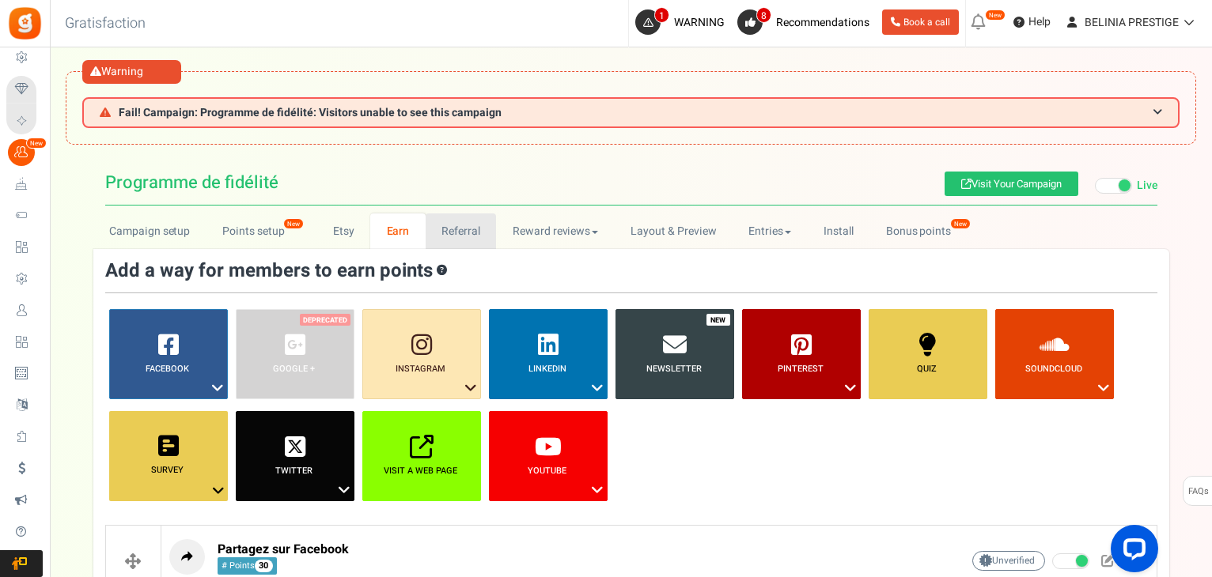
click at [463, 229] on link "Referral" at bounding box center [461, 232] width 71 height 36
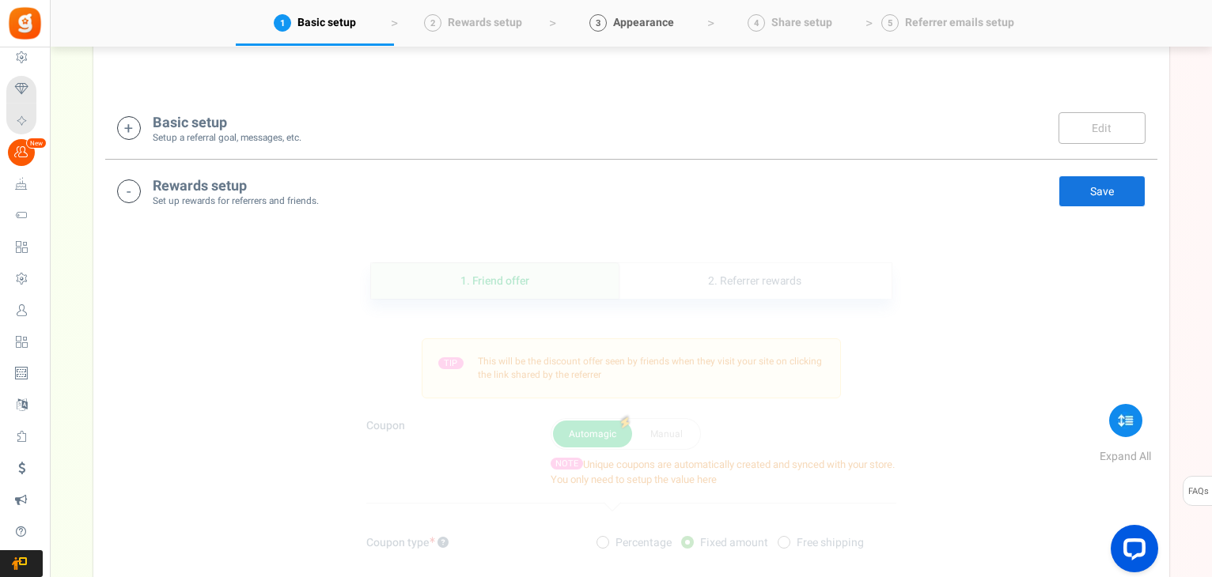
scroll to position [380, 0]
click at [360, 134] on div "Basic setup Setup a referral goal, messages, etc. Edit Save" at bounding box center [631, 127] width 1028 height 32
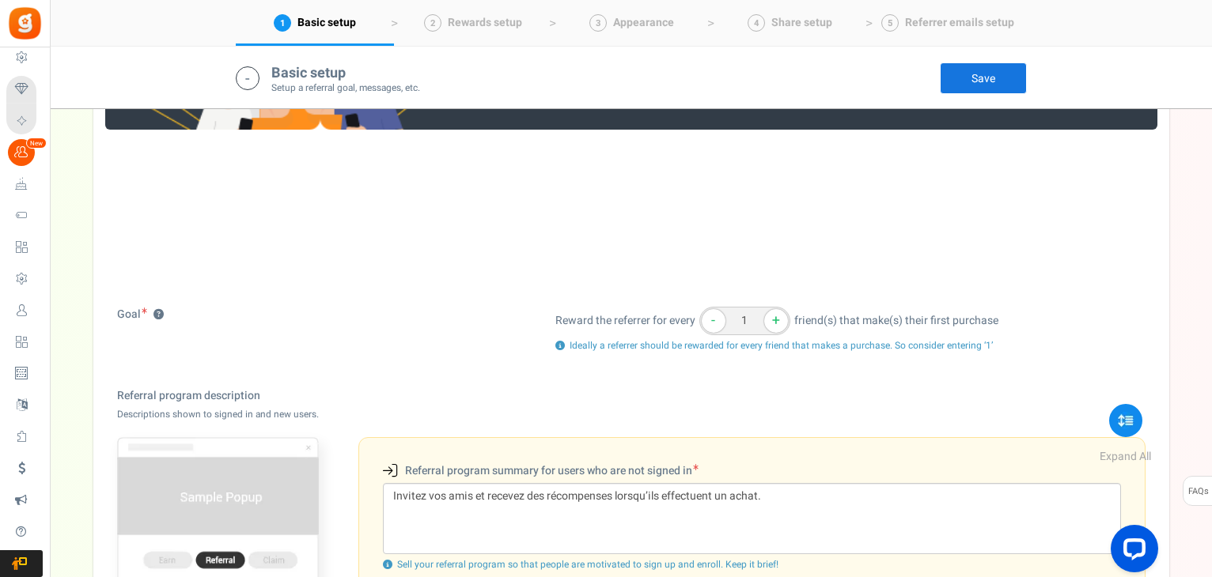
scroll to position [0, 0]
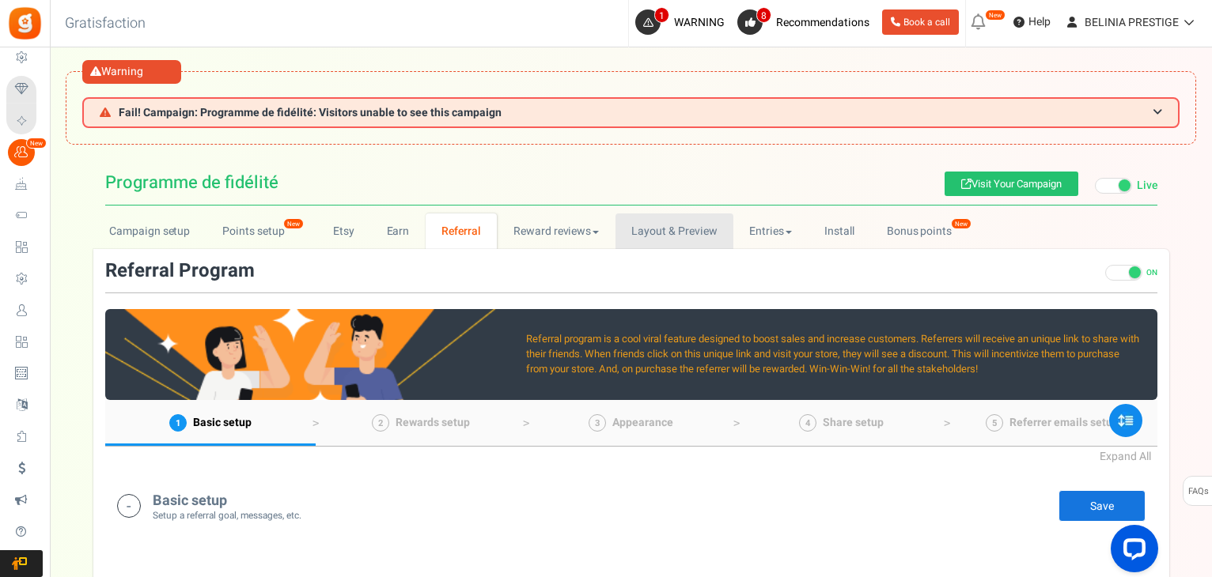
click at [630, 235] on link "Layout & Preview" at bounding box center [674, 232] width 118 height 36
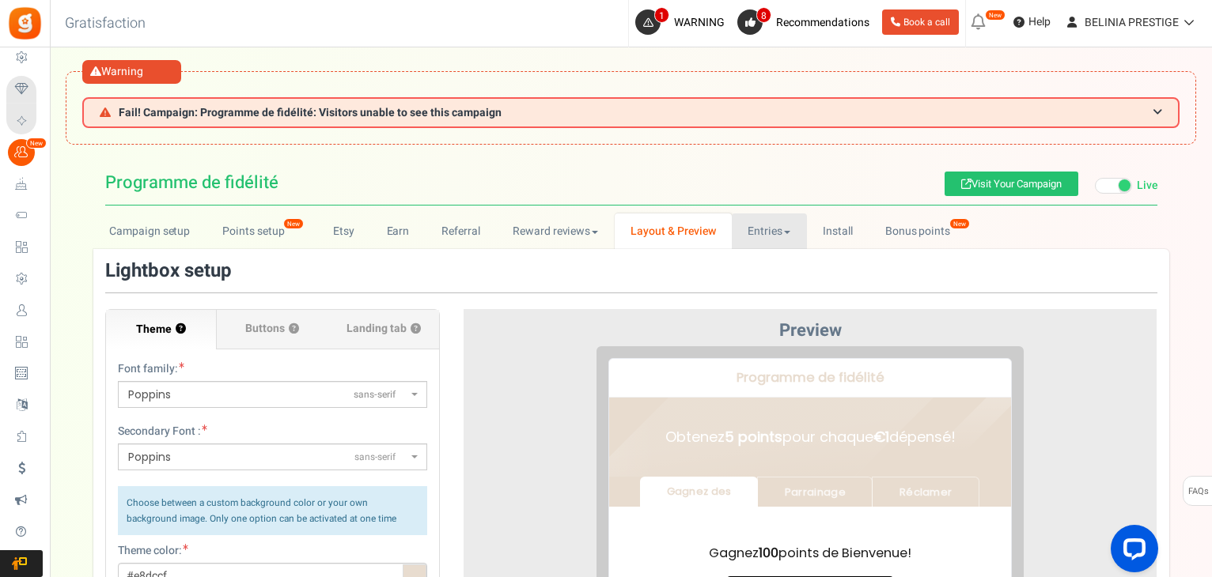
click at [740, 232] on link "Entries" at bounding box center [769, 232] width 75 height 36
click at [808, 236] on link "Install" at bounding box center [838, 232] width 62 height 36
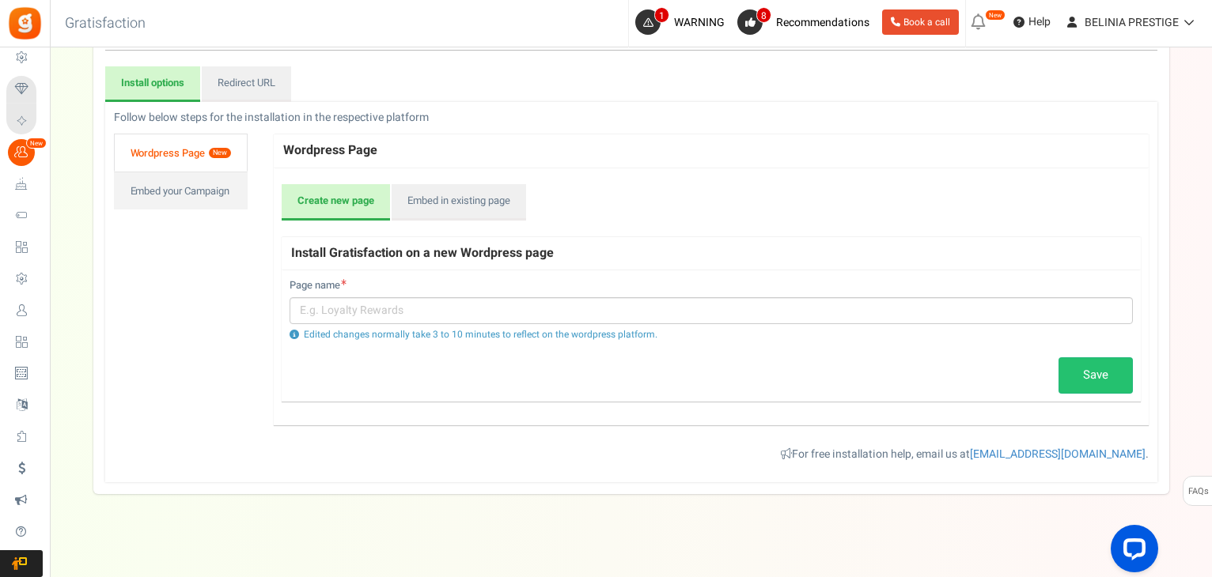
scroll to position [252, 0]
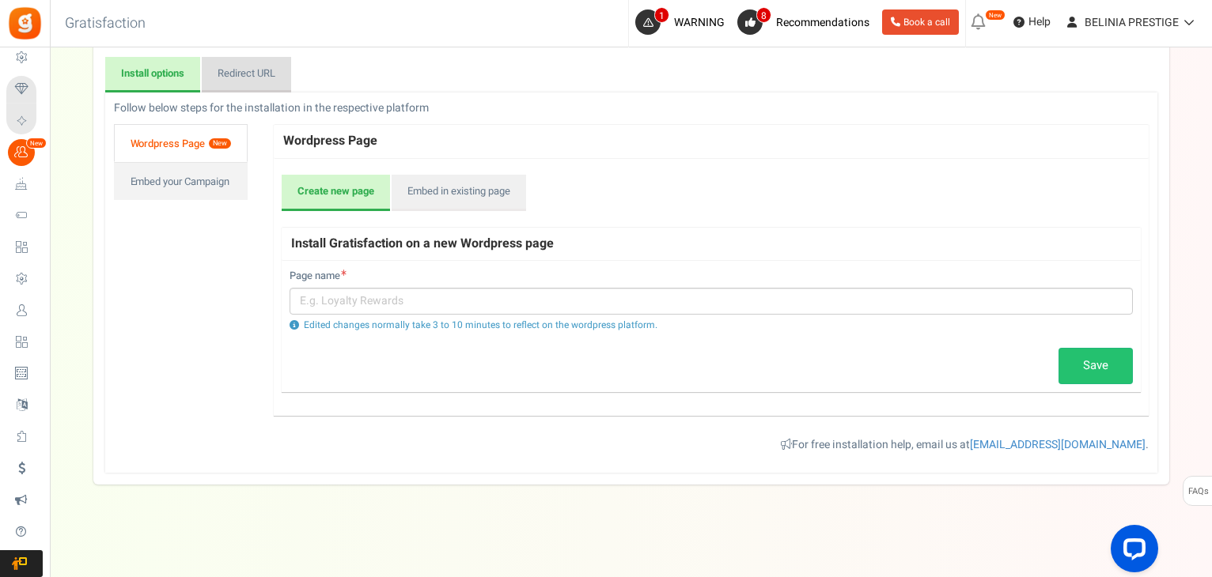
click at [250, 85] on link "Redirect URL" at bounding box center [246, 75] width 89 height 36
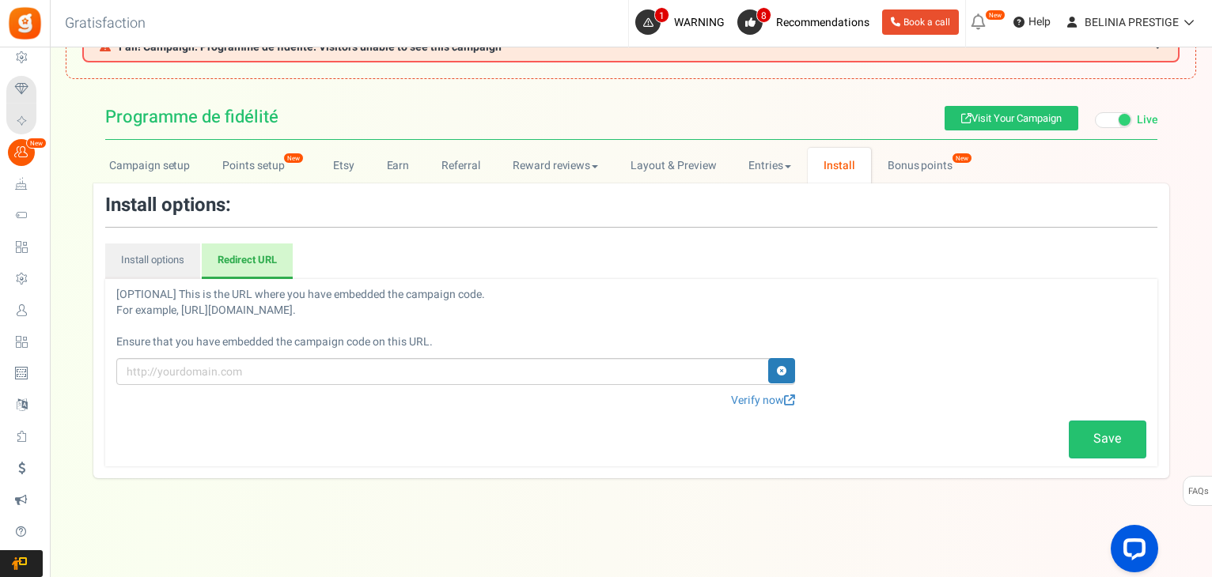
scroll to position [0, 0]
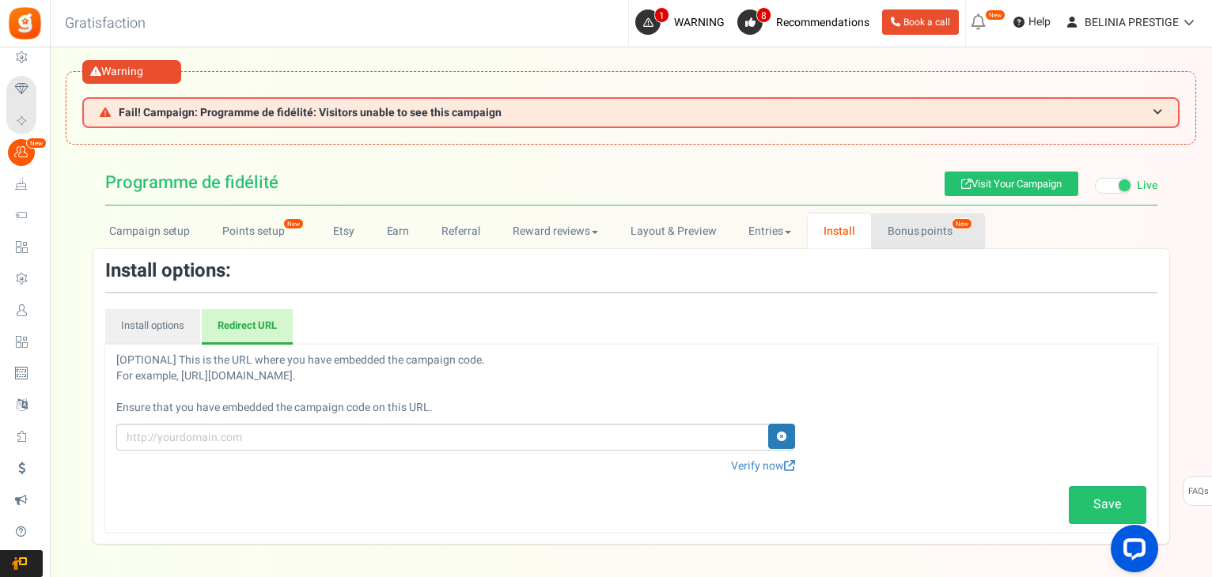
click at [914, 232] on link "Bonus points New" at bounding box center [927, 232] width 113 height 36
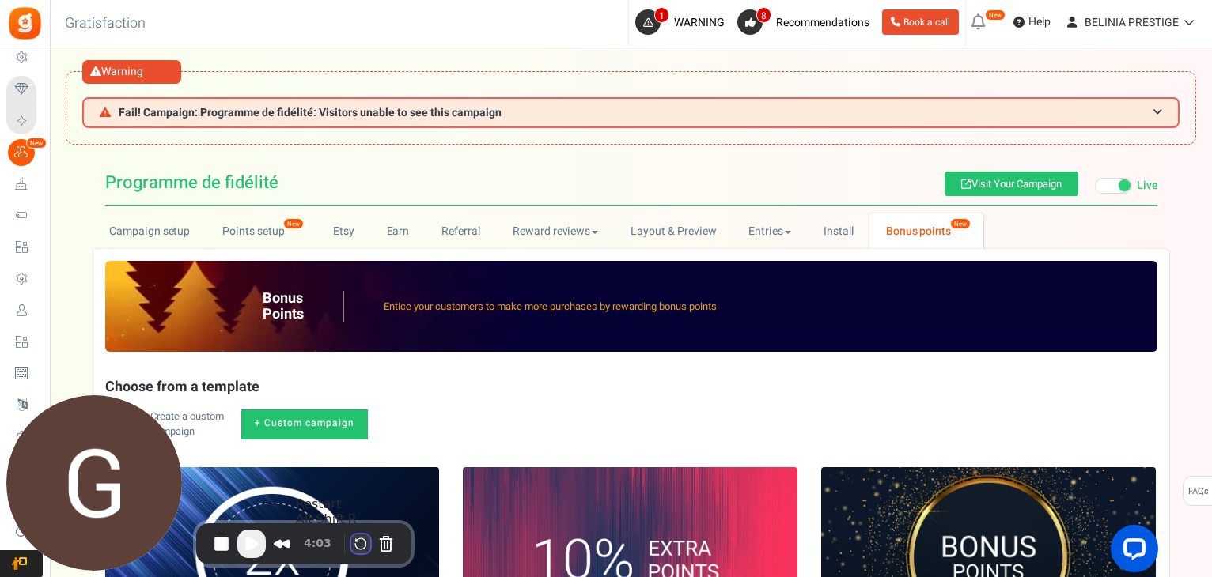
click at [354, 545] on button "Restart Recording" at bounding box center [360, 544] width 19 height 19
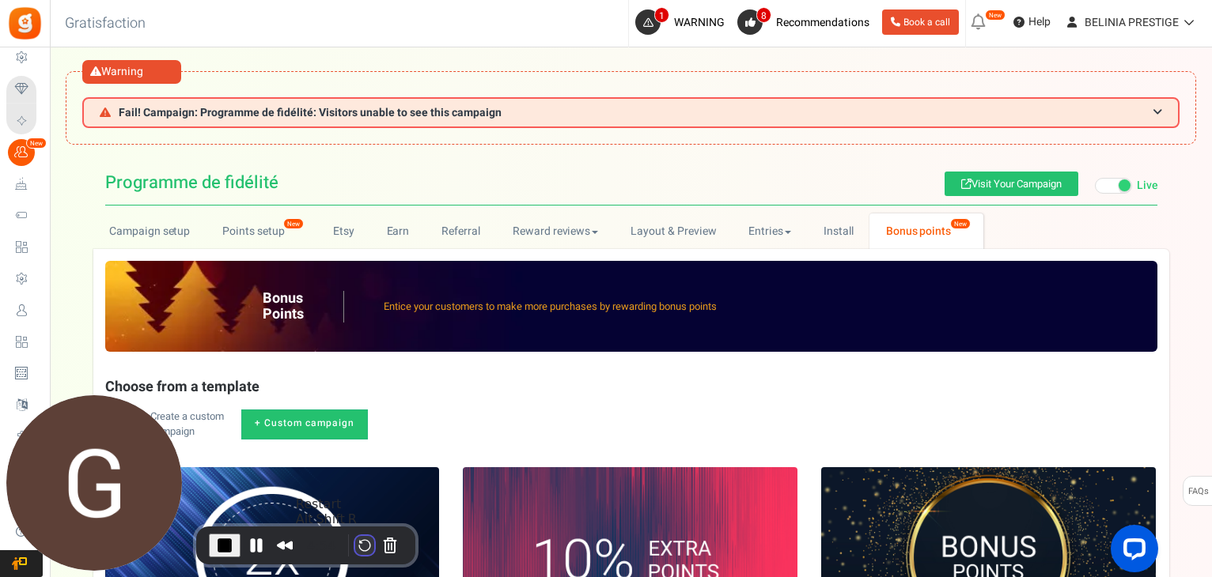
click at [357, 548] on button "Restart Recording" at bounding box center [364, 545] width 19 height 19
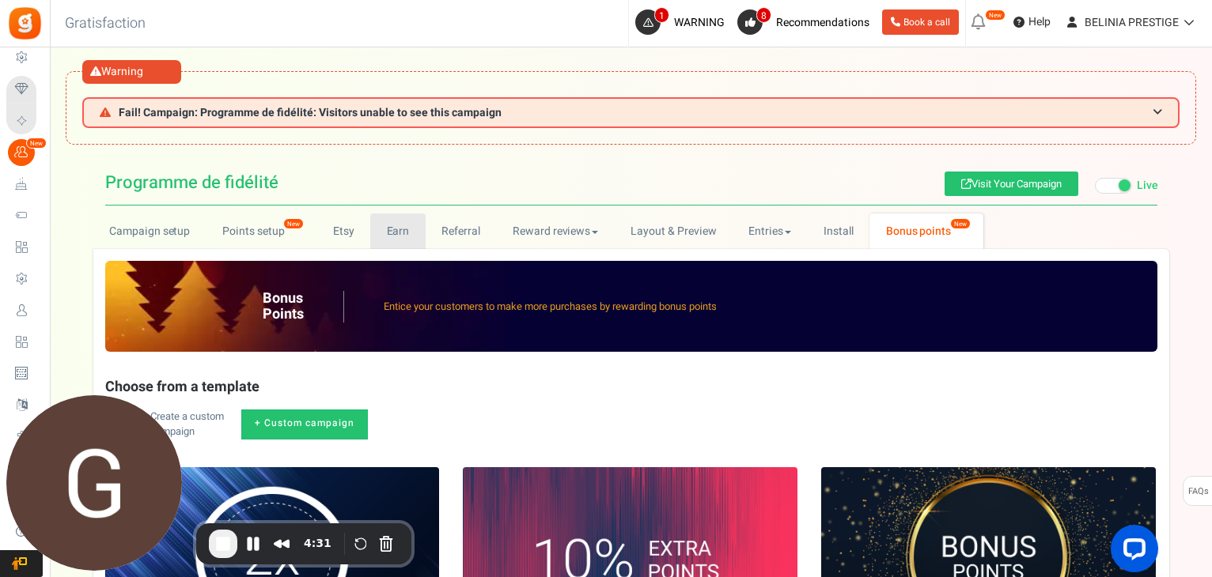
click at [408, 225] on link "Earn" at bounding box center [397, 232] width 55 height 36
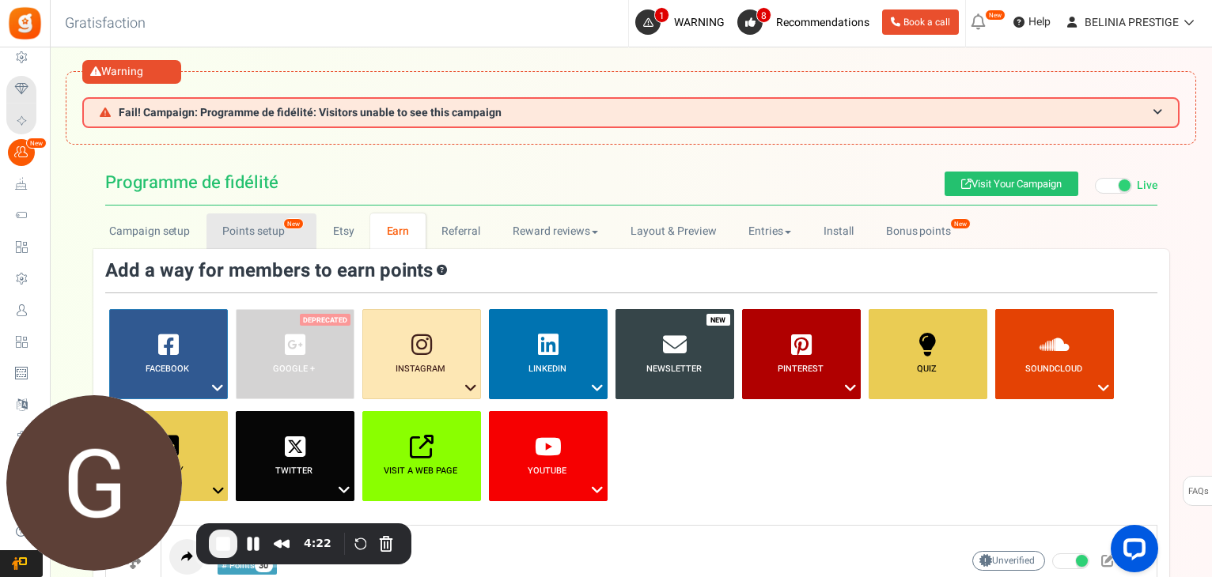
click at [256, 217] on link "Points setup New" at bounding box center [261, 232] width 110 height 36
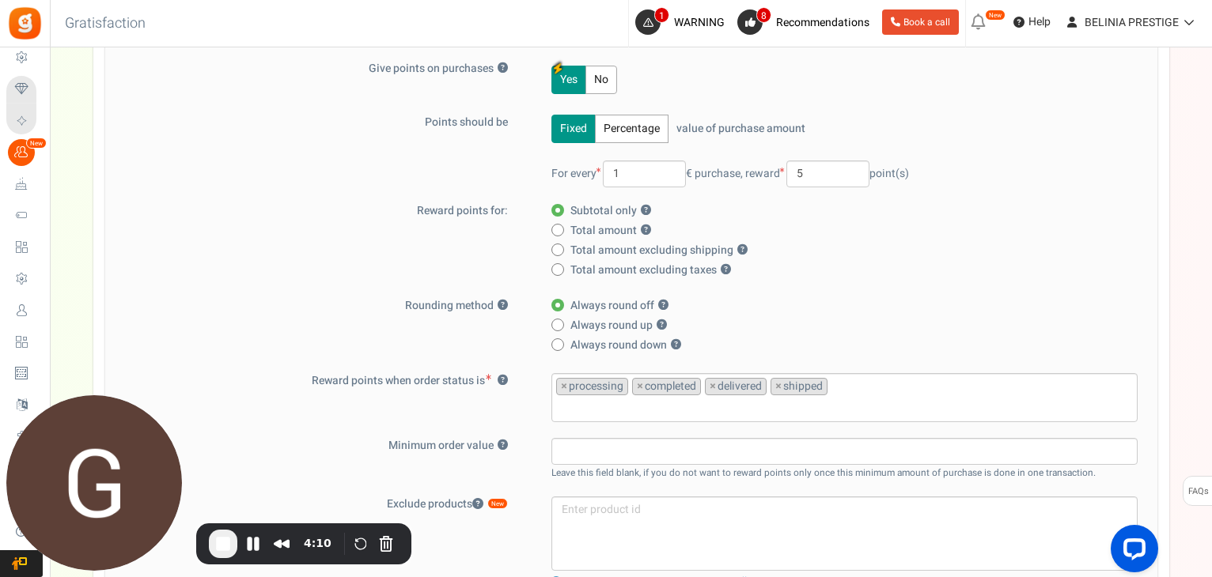
scroll to position [307, 0]
click at [224, 540] on span "End Recording" at bounding box center [223, 544] width 19 height 19
